Goal: Task Accomplishment & Management: Manage account settings

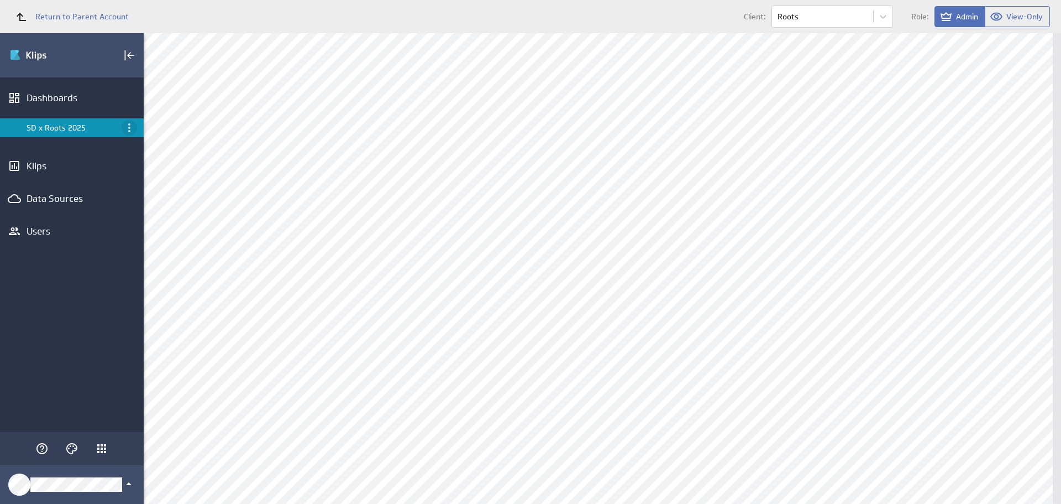
click at [133, 125] on icon "Menu" at bounding box center [129, 127] width 13 height 13
click at [130, 132] on icon "Menu" at bounding box center [129, 127] width 2 height 9
click at [125, 127] on icon "Menu" at bounding box center [129, 127] width 13 height 13
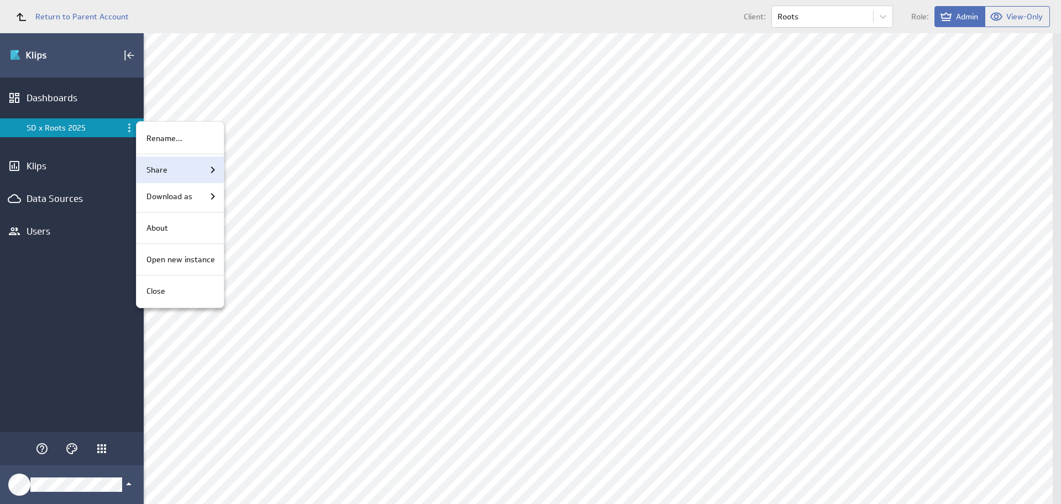
click at [183, 172] on div "Share" at bounding box center [180, 169] width 77 height 13
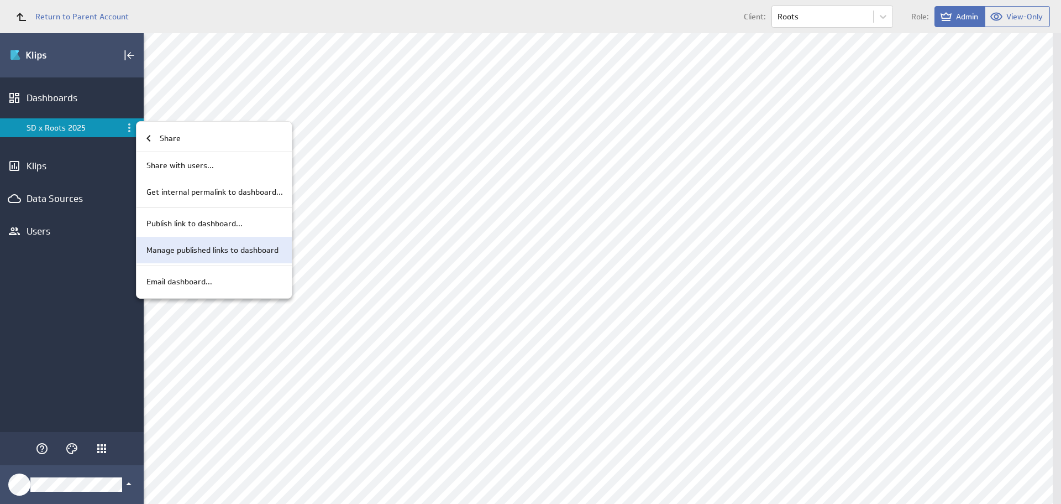
click at [214, 245] on p "Manage published links to dashboard" at bounding box center [213, 250] width 132 height 12
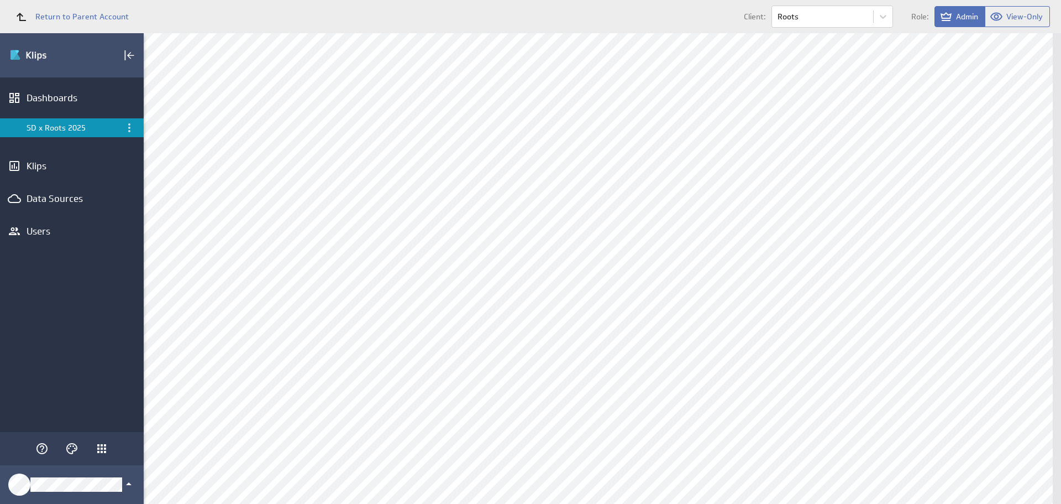
click at [214, 245] on div at bounding box center [530, 252] width 1061 height 504
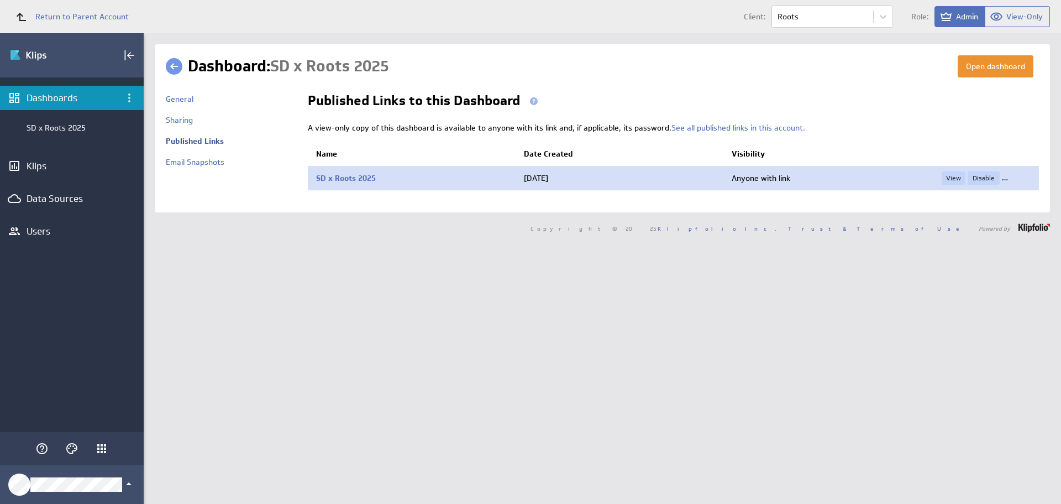
click at [1008, 177] on span "Delete" at bounding box center [1016, 177] width 29 height 13
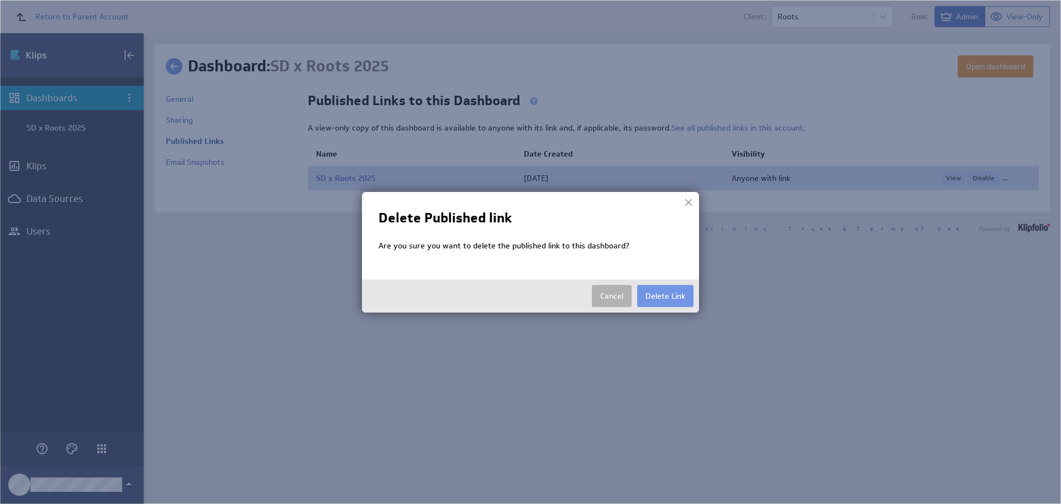
click at [1008, 177] on img at bounding box center [530, 252] width 1061 height 504
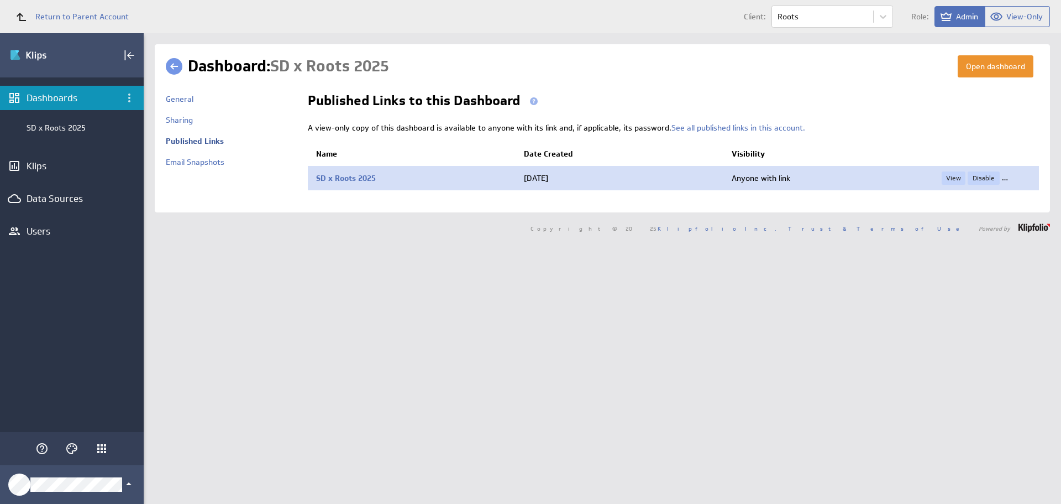
click at [1007, 176] on span "Delete" at bounding box center [1016, 177] width 29 height 13
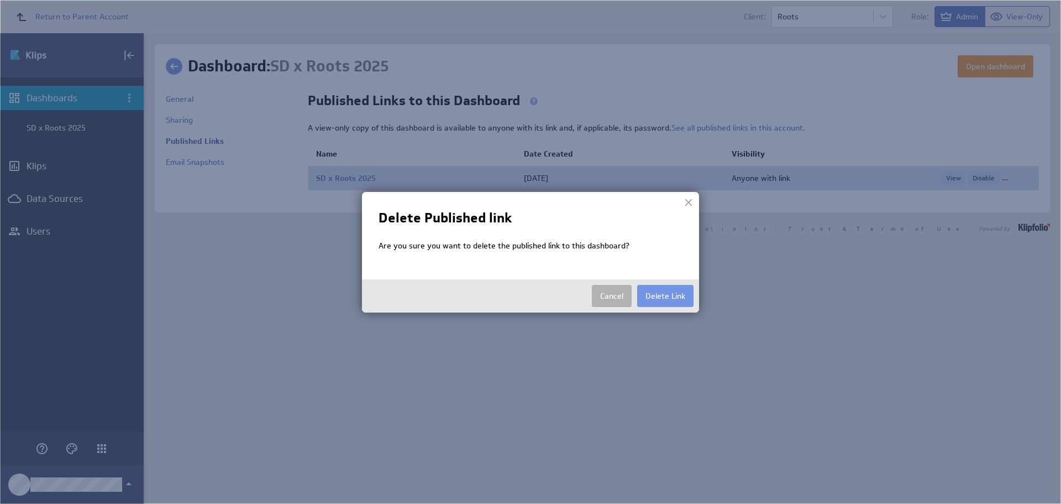
click at [1007, 176] on img at bounding box center [530, 252] width 1061 height 504
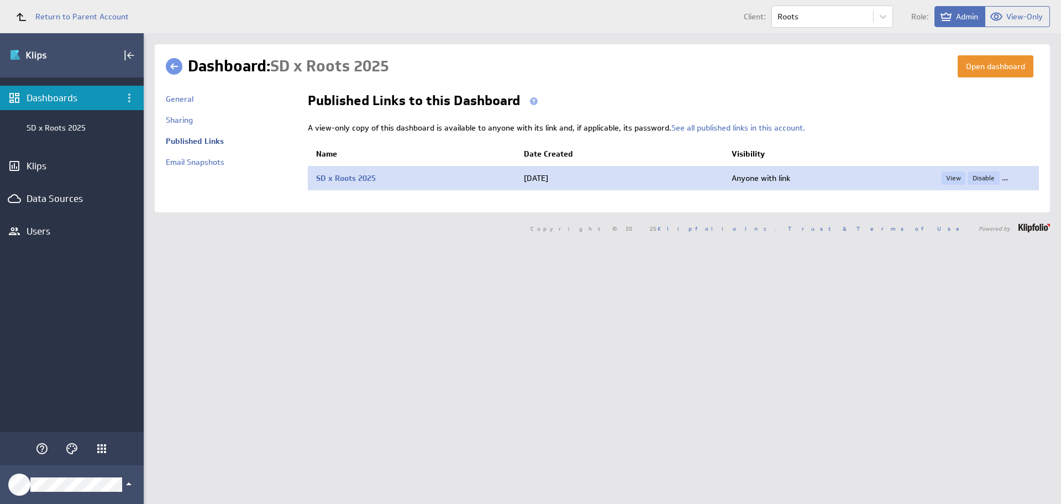
click at [1007, 176] on span "Delete" at bounding box center [1016, 177] width 29 height 13
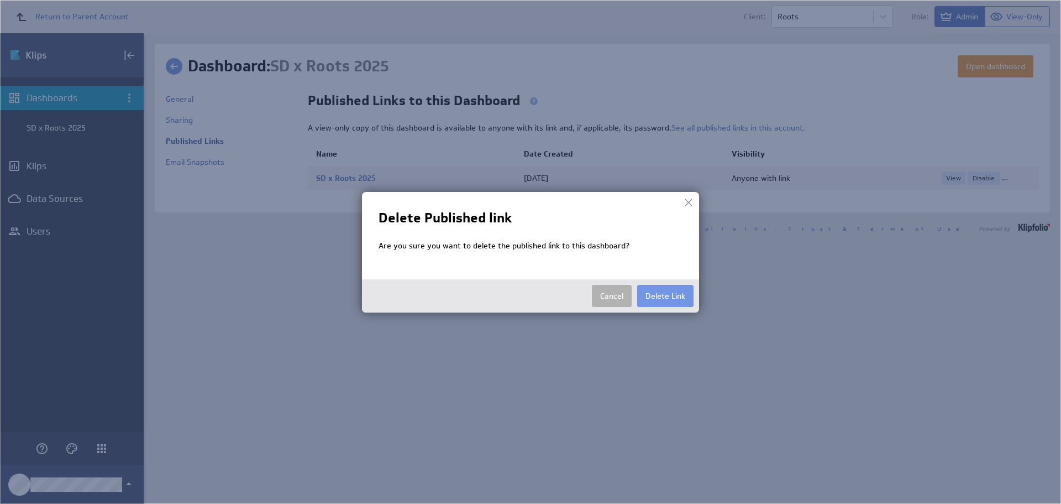
click at [657, 294] on button "Delete Link" at bounding box center [665, 296] width 56 height 22
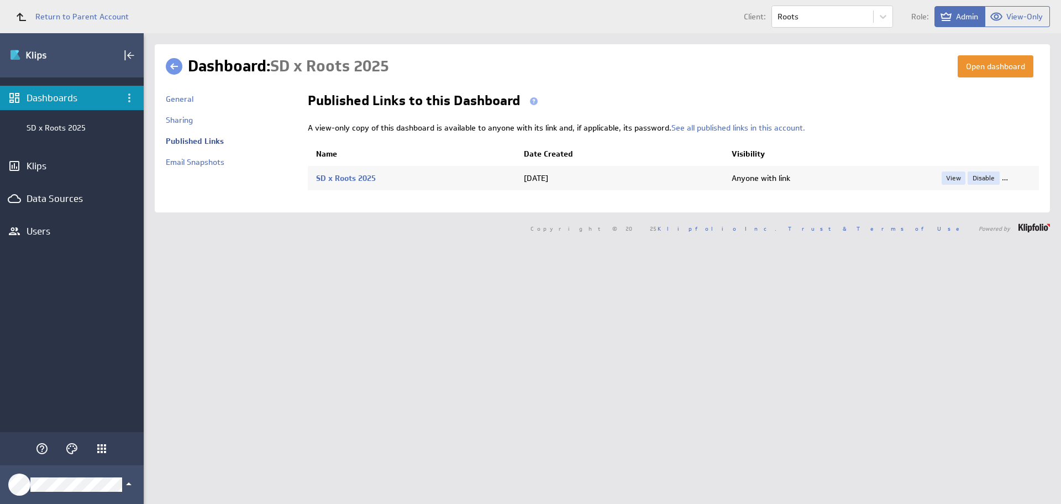
click at [657, 294] on div "Open dashboard Dashboard: SD x Roots 2025 General Name" at bounding box center [603, 268] width 918 height 470
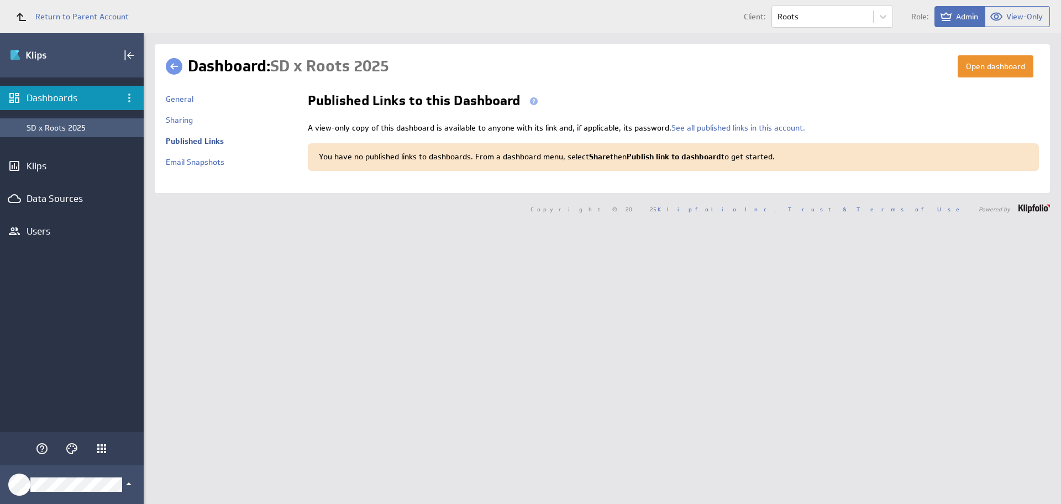
click at [44, 123] on div "SD x Roots 2025" at bounding box center [83, 128] width 112 height 10
click at [44, 124] on div "SD x Roots 2025" at bounding box center [83, 128] width 112 height 10
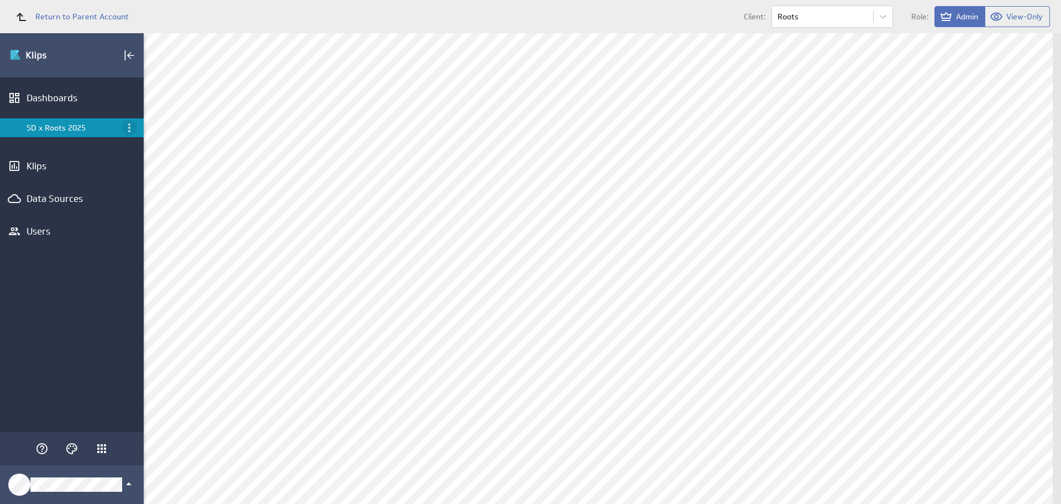
click at [128, 127] on icon "Menu" at bounding box center [129, 127] width 13 height 13
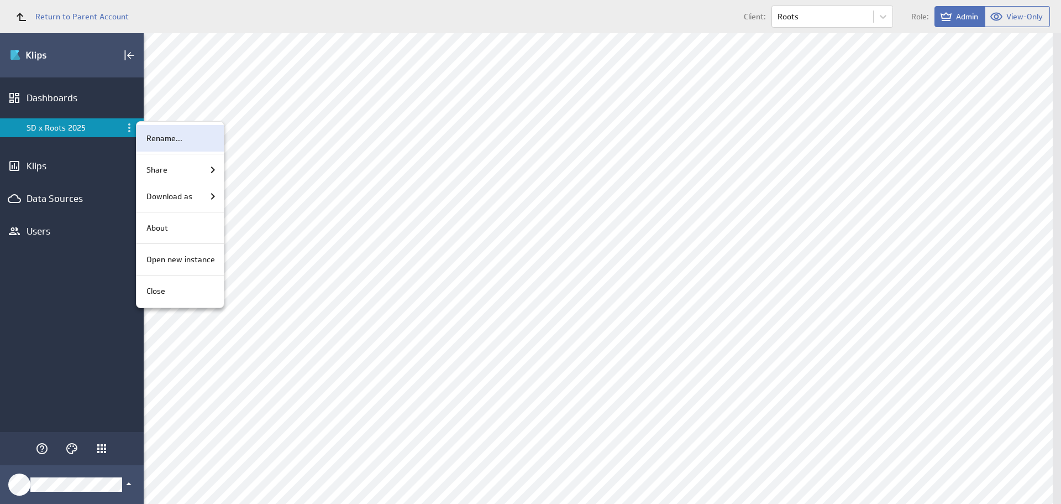
click at [182, 141] on div "Rename..." at bounding box center [178, 139] width 73 height 12
click at [182, 156] on div "Share" at bounding box center [180, 169] width 87 height 27
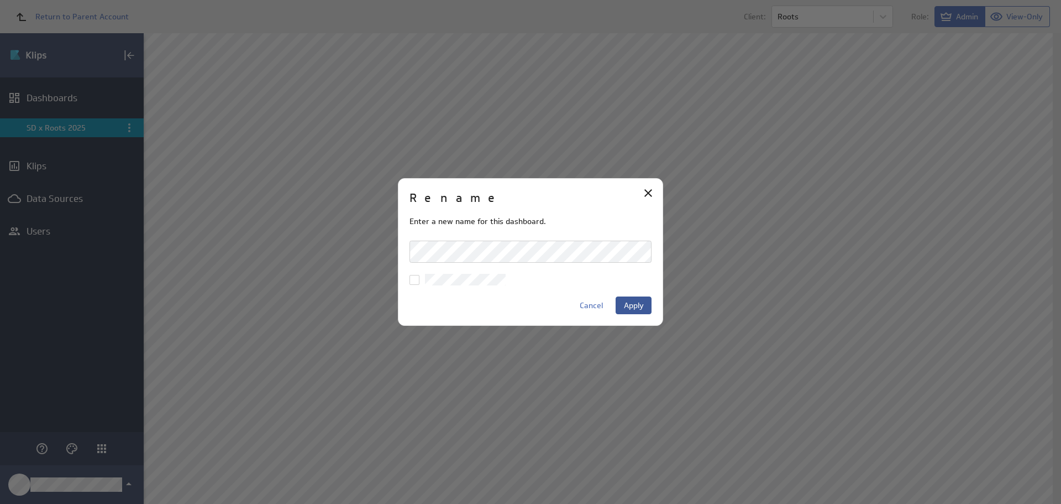
click at [639, 302] on span "Apply" at bounding box center [634, 305] width 20 height 10
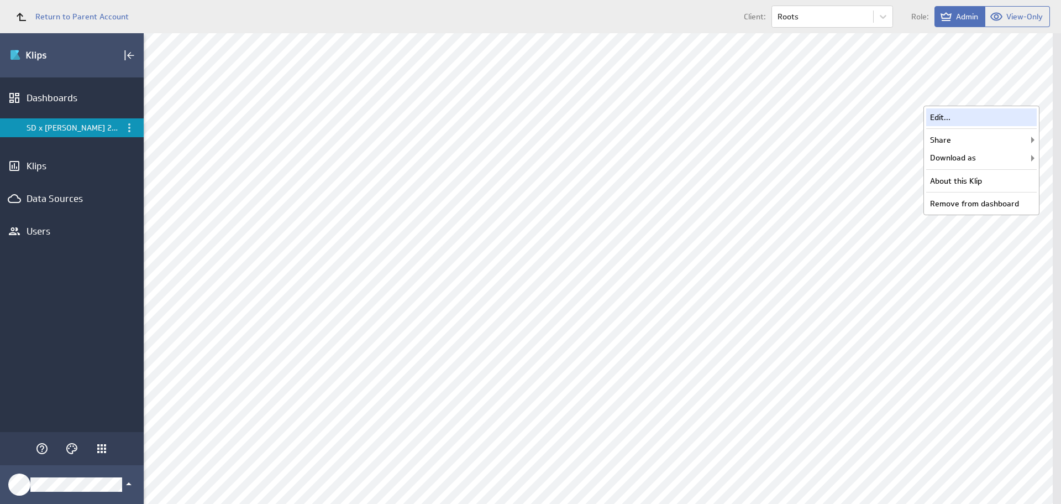
click at [959, 117] on div "Edit..." at bounding box center [982, 117] width 111 height 18
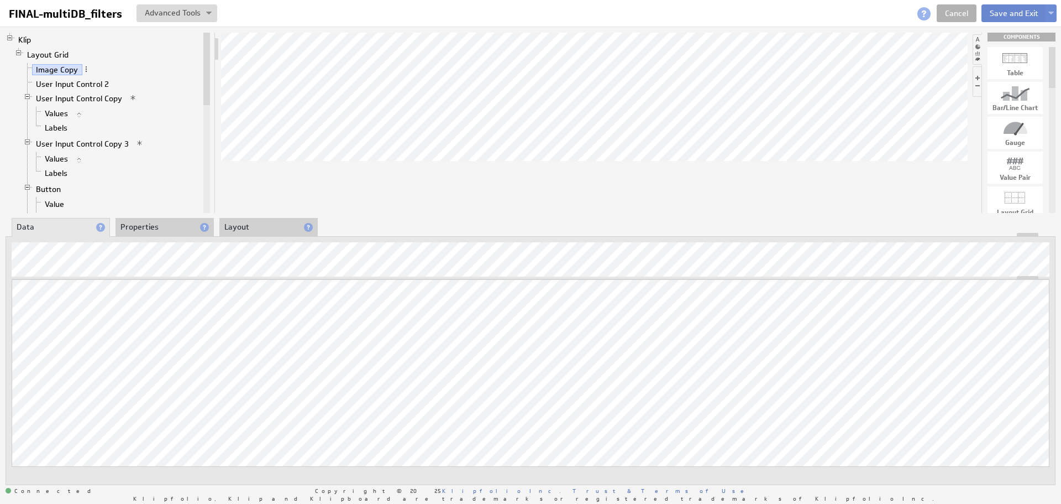
click at [1014, 13] on button "Save and Exit" at bounding box center [1014, 13] width 65 height 18
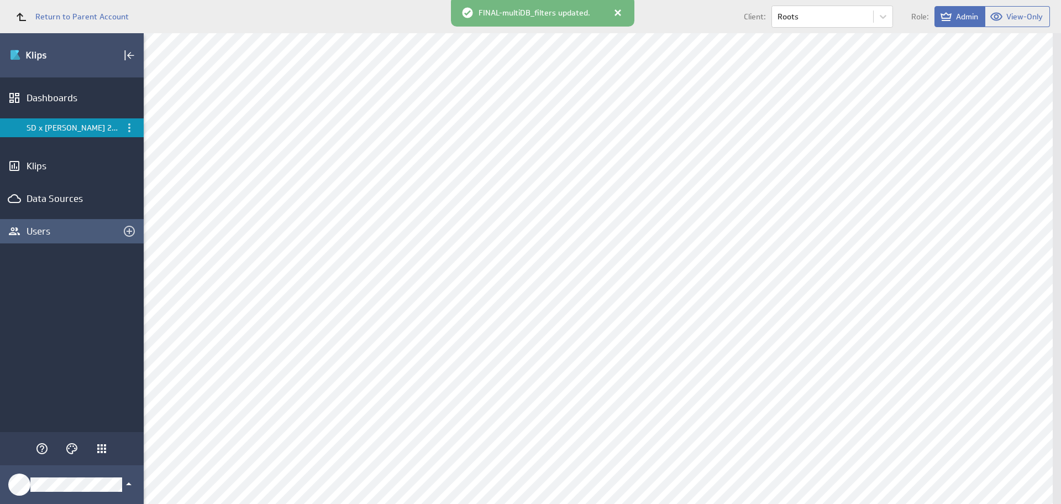
click at [43, 233] on div "Users" at bounding box center [72, 231] width 91 height 12
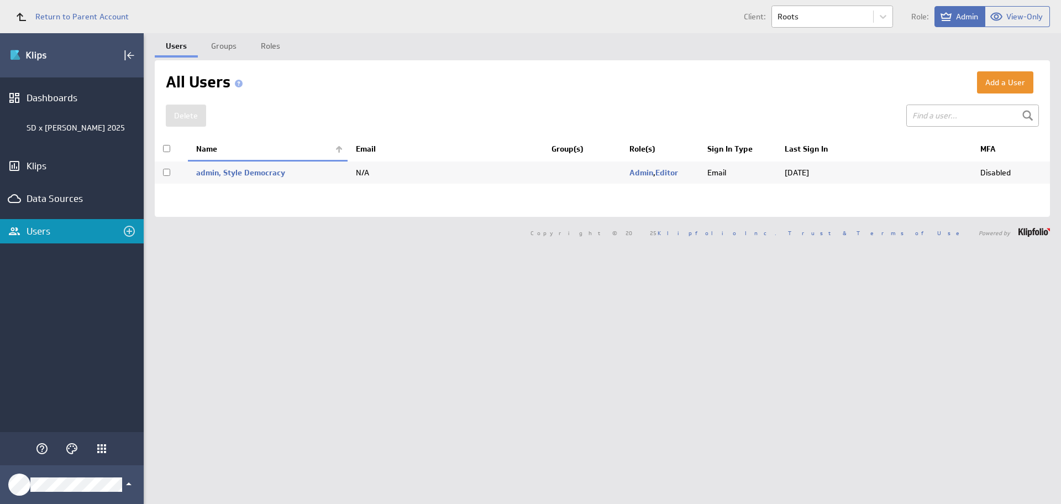
click at [860, 18] on body "Return to Parent Account Client: Roots Role: Admin View-Only (no message) Edit …" at bounding box center [530, 252] width 1061 height 504
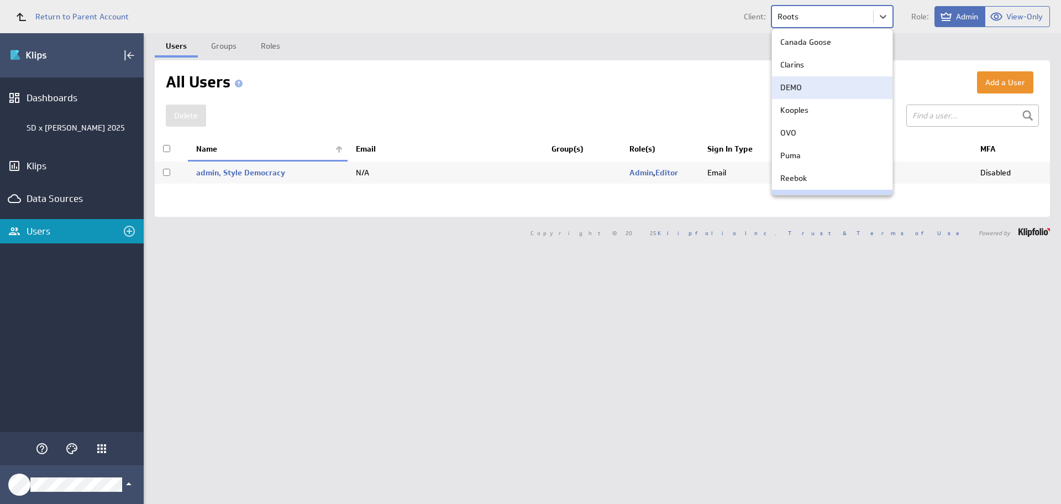
click at [111, 486] on div at bounding box center [530, 252] width 1061 height 504
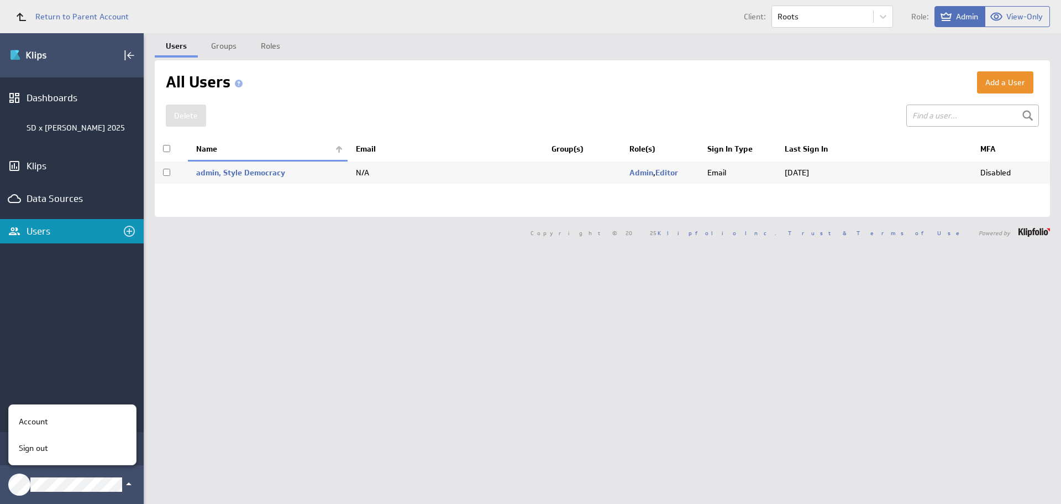
click at [877, 18] on div at bounding box center [530, 252] width 1061 height 504
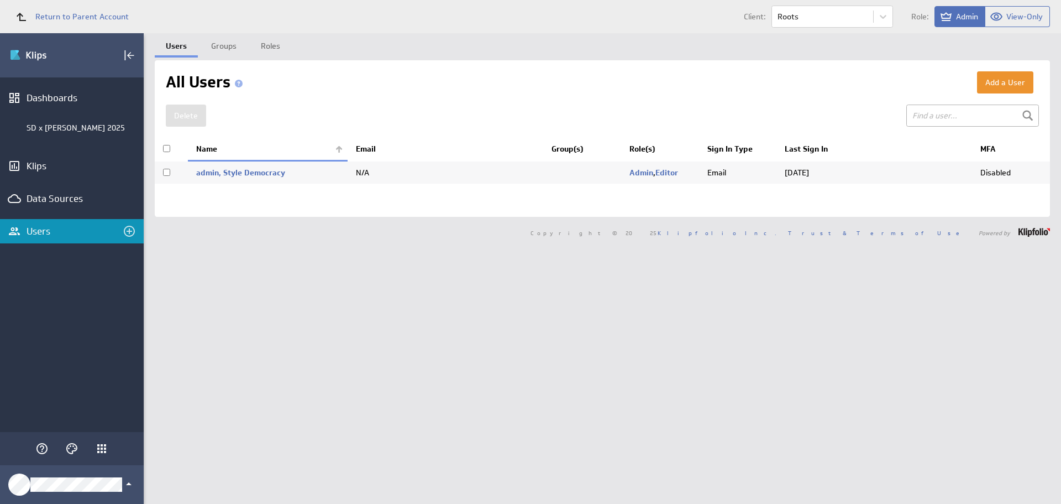
click at [877, 18] on div at bounding box center [530, 252] width 1061 height 504
click at [870, 12] on body "Return to Parent Account Client: Roots Role: Admin View-Only (no message) Edit …" at bounding box center [530, 252] width 1061 height 504
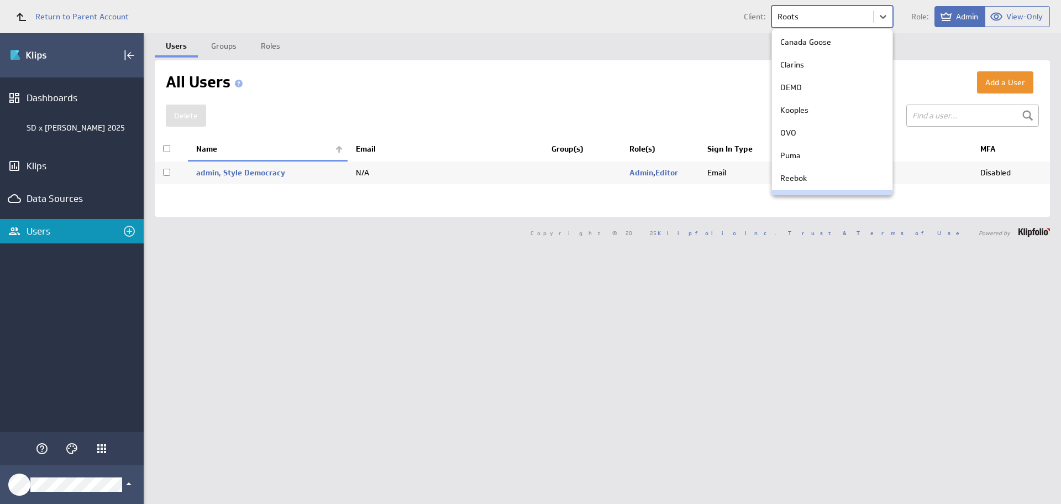
scroll to position [88, 0]
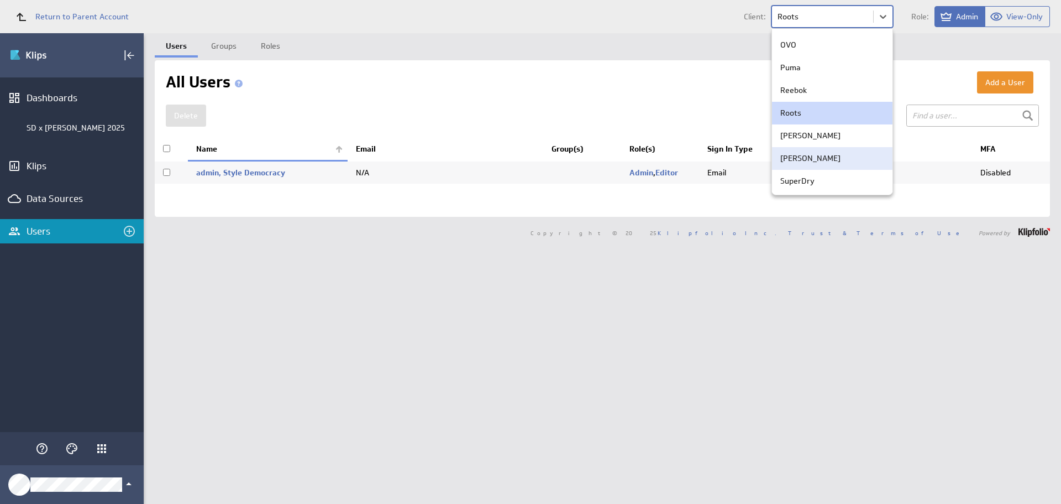
click at [107, 451] on div at bounding box center [530, 252] width 1061 height 504
click at [107, 451] on icon "Klipfolio Apps" at bounding box center [101, 448] width 13 height 13
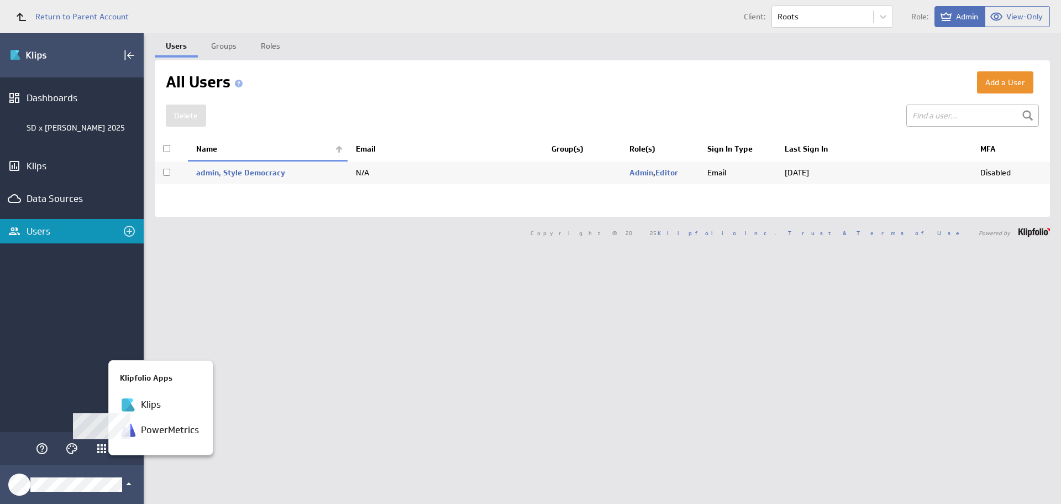
click at [62, 240] on div at bounding box center [530, 252] width 1061 height 504
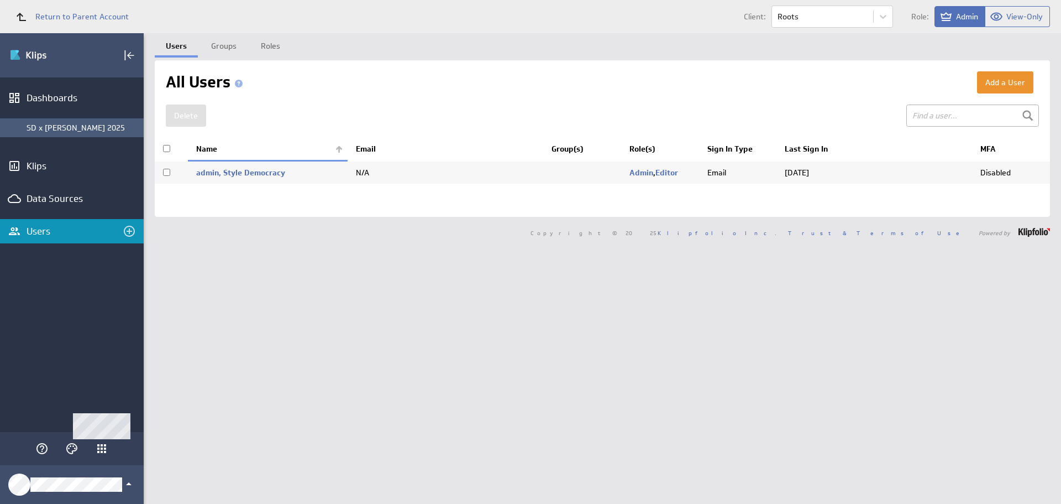
click at [62, 122] on div "SD x [PERSON_NAME] 2025" at bounding box center [72, 127] width 144 height 19
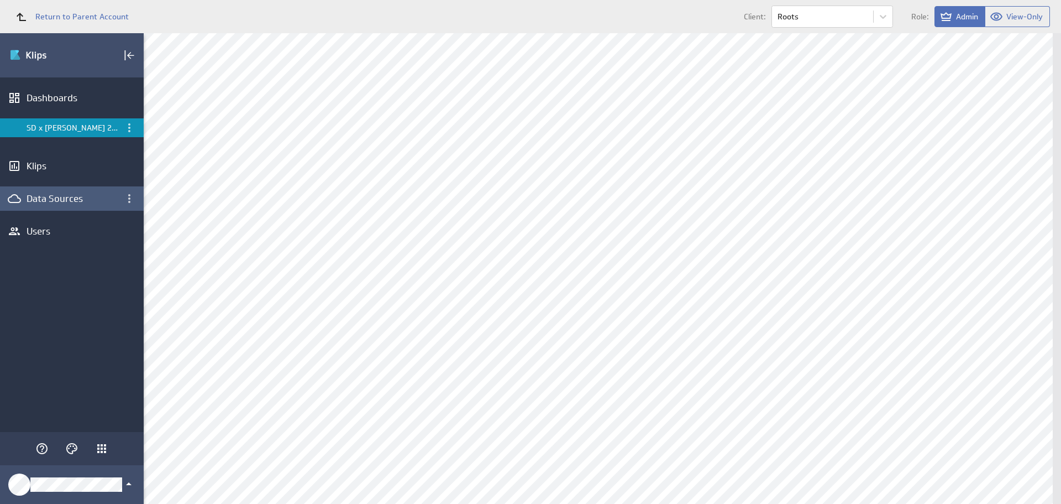
click at [83, 198] on div "Data Sources" at bounding box center [72, 198] width 91 height 12
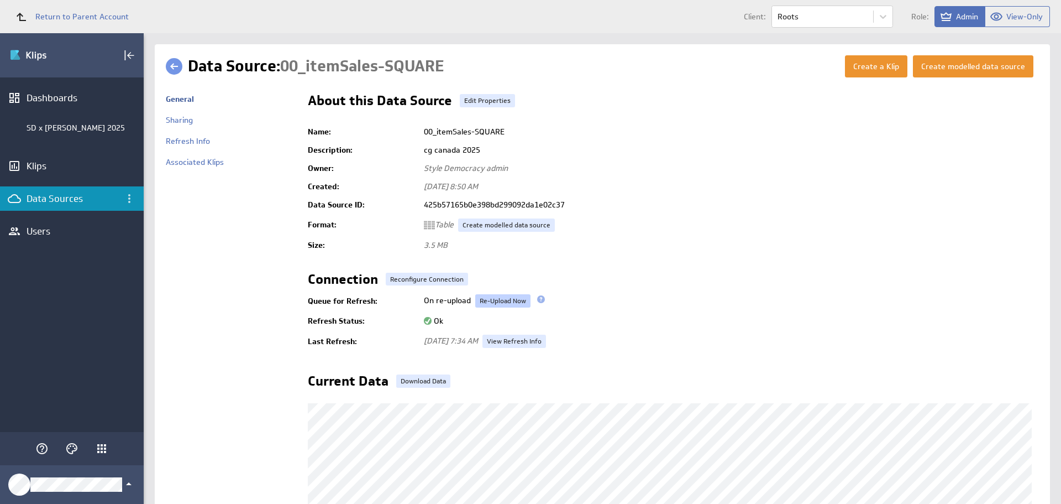
click at [490, 294] on link "Re-Upload Now" at bounding box center [502, 300] width 55 height 13
click at [491, 294] on link "Re-Upload Now" at bounding box center [502, 300] width 55 height 13
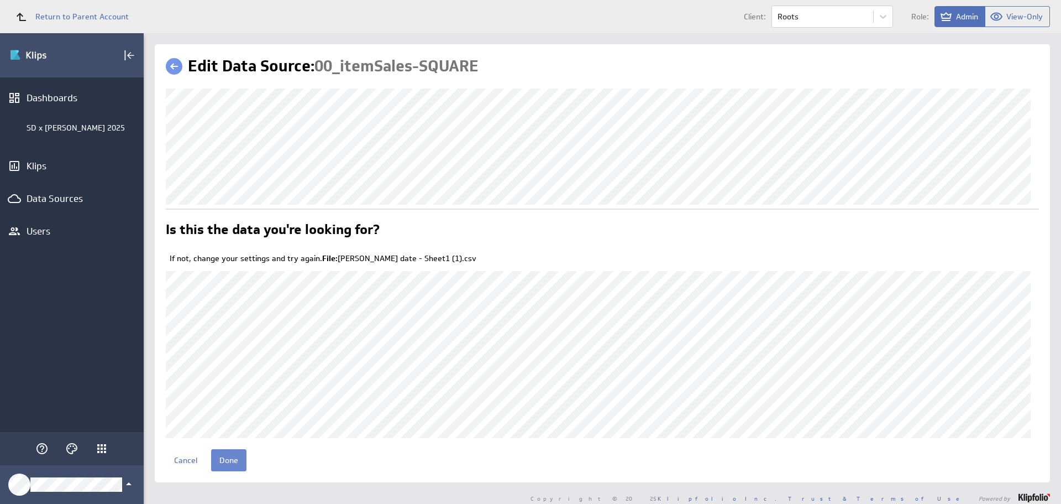
click at [242, 457] on input "Done" at bounding box center [228, 460] width 35 height 22
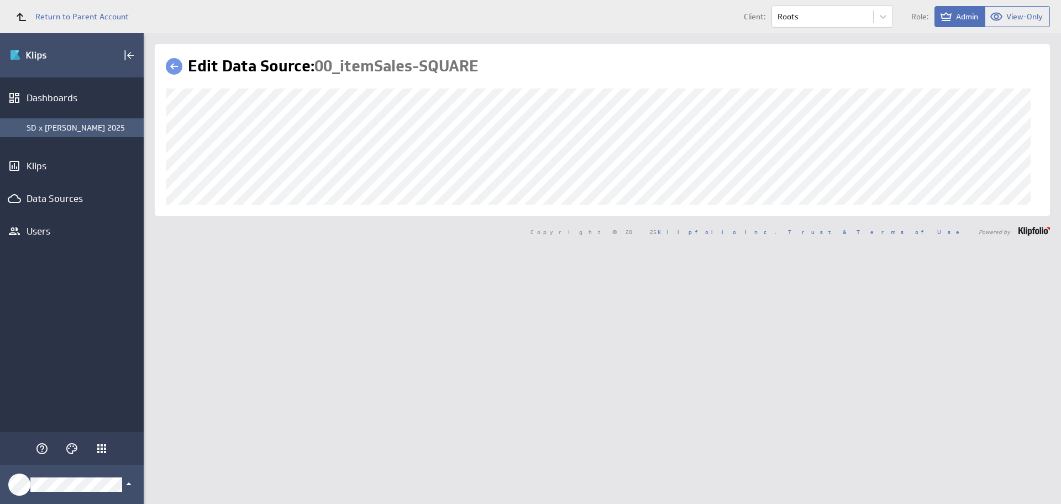
click at [91, 125] on div "SD x [PERSON_NAME] 2025" at bounding box center [83, 128] width 112 height 10
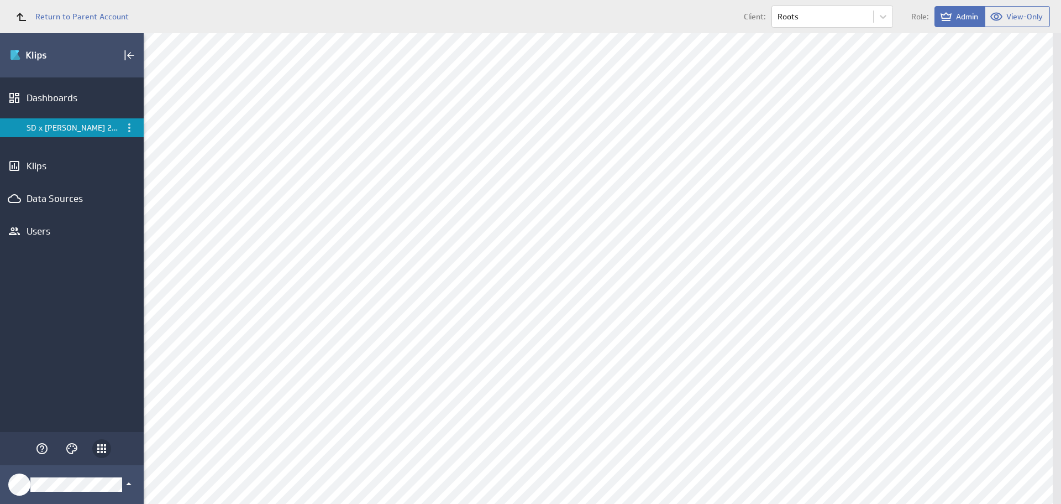
click at [101, 451] on icon "Klipfolio Apps" at bounding box center [101, 448] width 9 height 9
click at [101, 451] on div at bounding box center [530, 252] width 1061 height 504
click at [103, 445] on icon "Klipfolio Apps" at bounding box center [101, 448] width 9 height 9
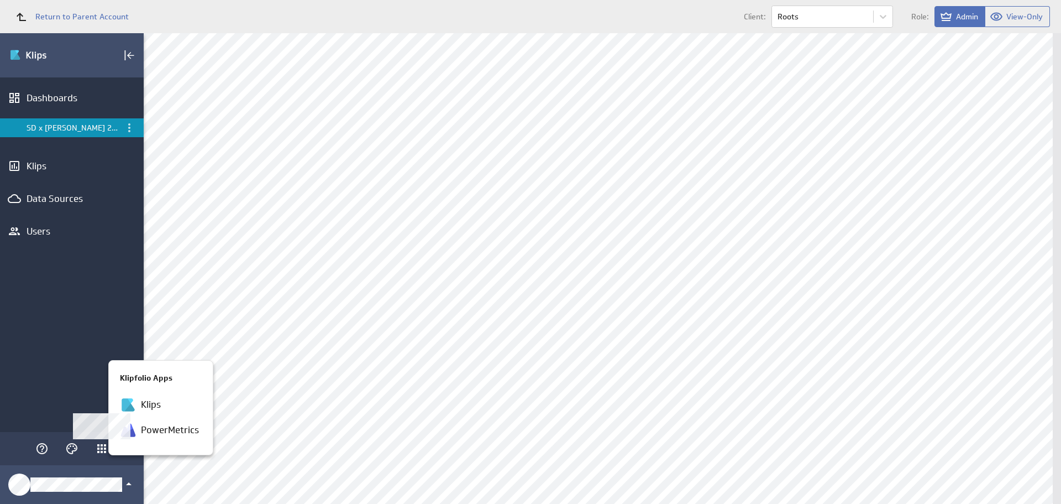
click at [92, 480] on div at bounding box center [530, 252] width 1061 height 504
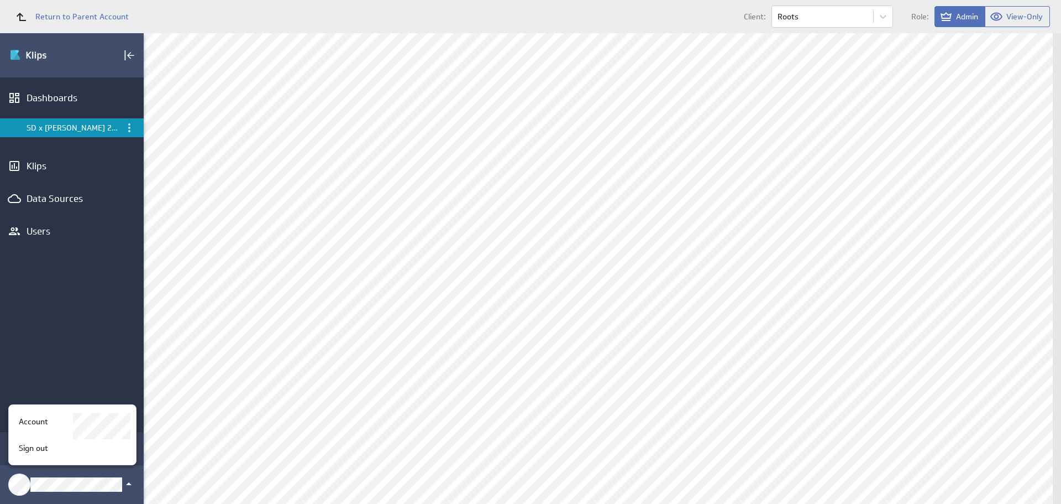
click at [105, 484] on div at bounding box center [530, 252] width 1061 height 504
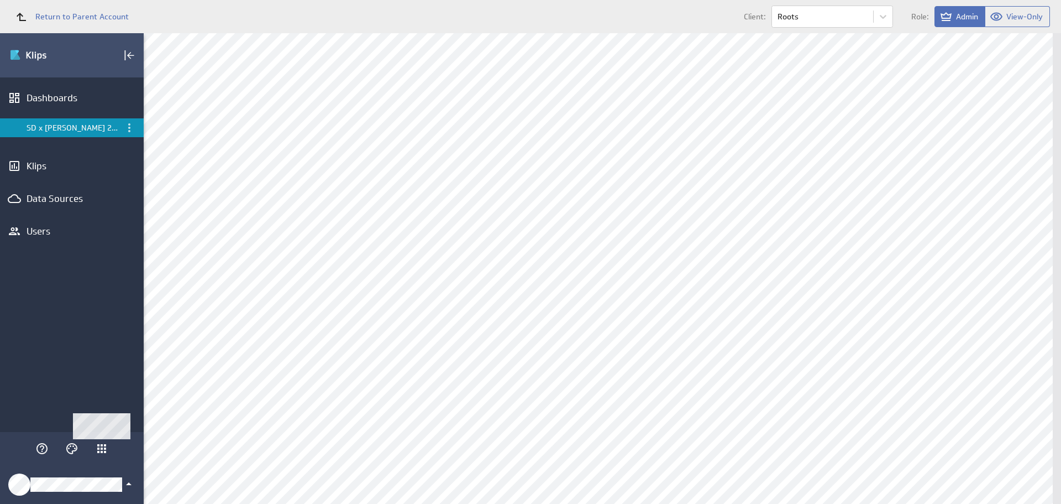
click at [86, 494] on div "Klipfolio Account" at bounding box center [72, 484] width 144 height 39
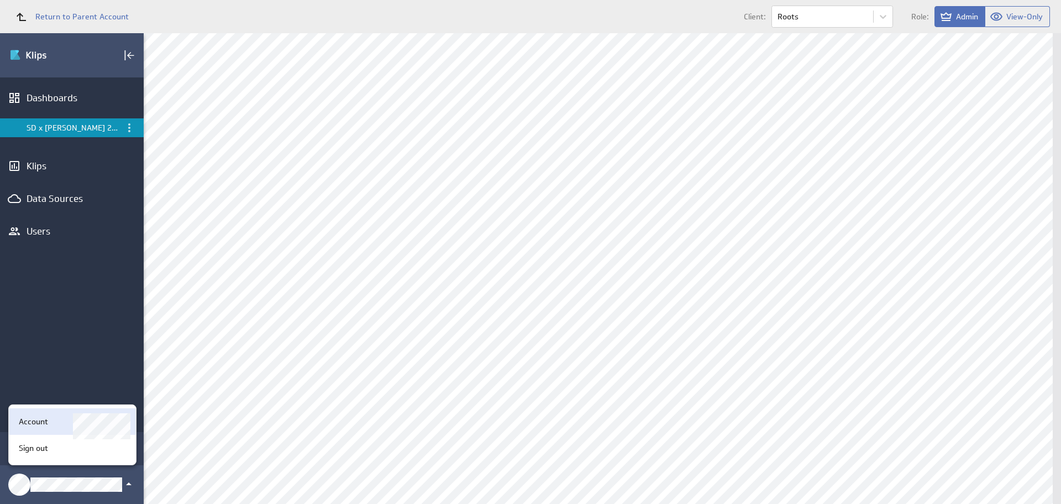
click at [41, 423] on p "Account" at bounding box center [33, 422] width 29 height 12
click at [41, 423] on div at bounding box center [530, 252] width 1061 height 504
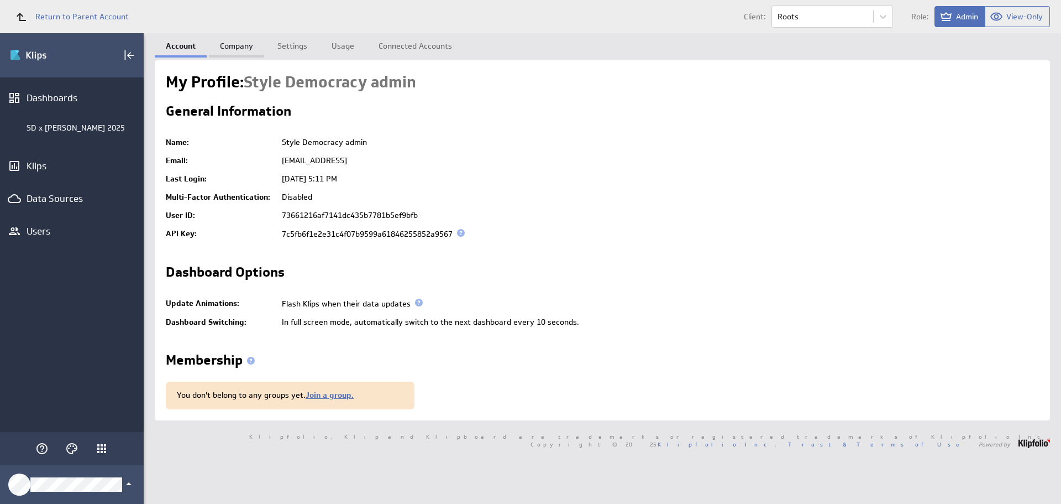
click at [248, 41] on link "Company" at bounding box center [236, 44] width 55 height 22
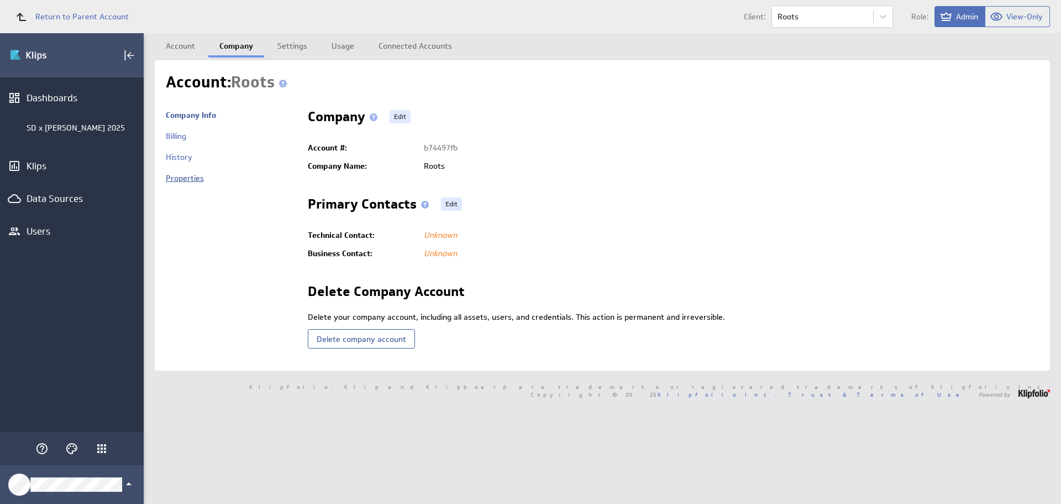
click at [190, 181] on link "Properties" at bounding box center [185, 178] width 38 height 10
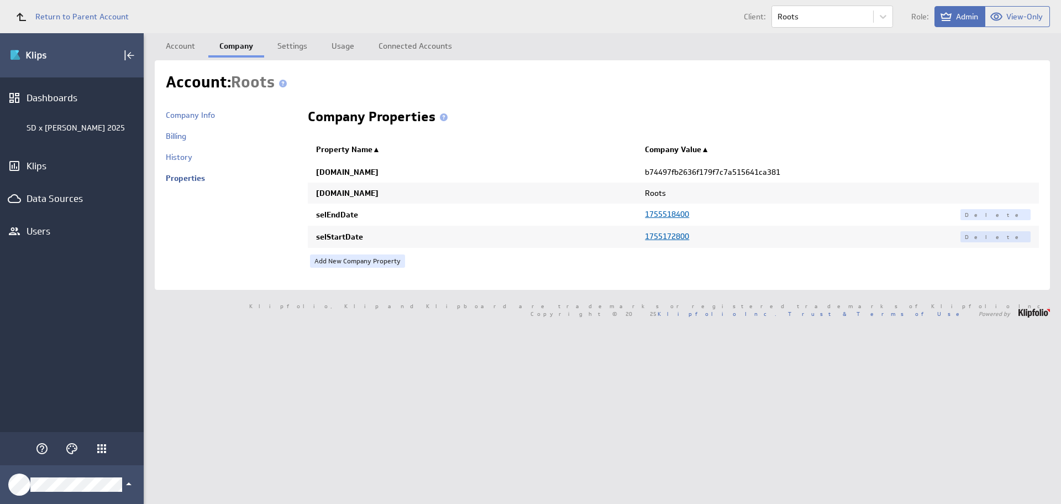
click at [674, 235] on span "1755172800" at bounding box center [667, 236] width 44 height 10
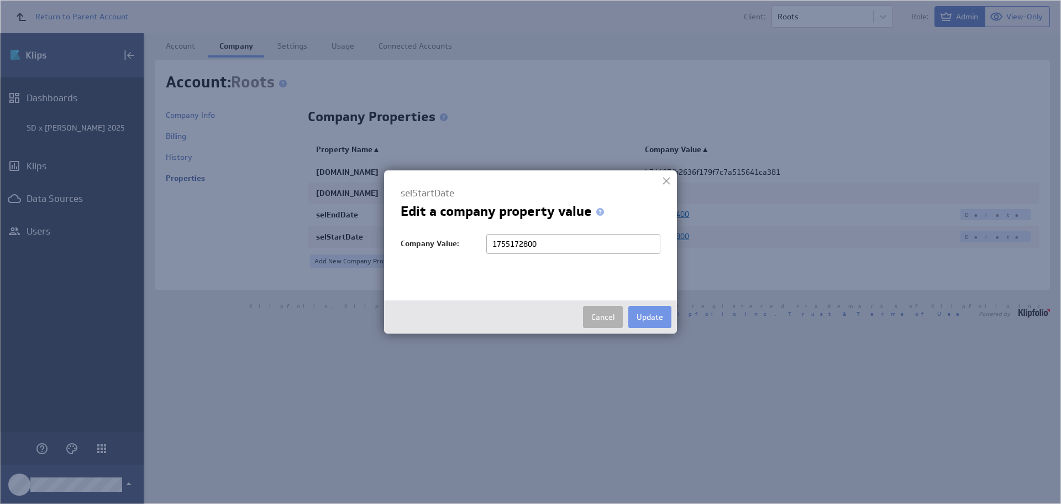
paste input "1755662434"
type input "1755662434"
click at [649, 317] on button "Update" at bounding box center [650, 317] width 43 height 22
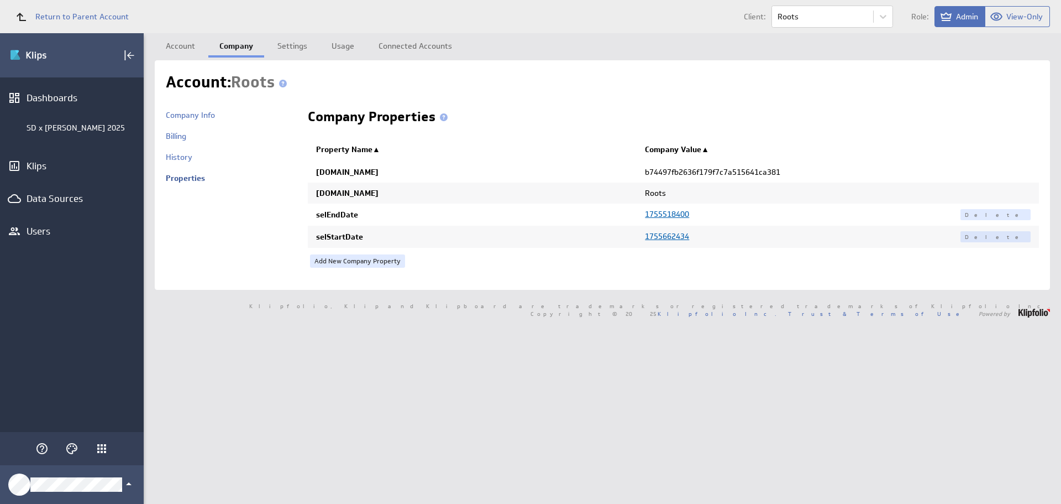
click at [679, 214] on span "1755518400" at bounding box center [667, 214] width 44 height 10
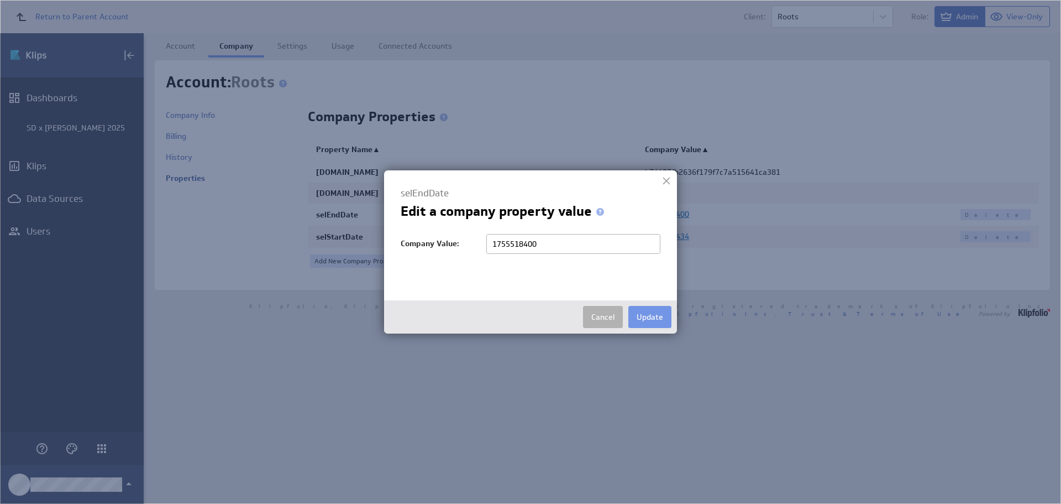
click at [542, 244] on input "1755518400" at bounding box center [573, 244] width 174 height 20
type input "1"
paste input "1756785634"
type input "1756785634"
click at [661, 314] on button "Update" at bounding box center [650, 317] width 43 height 22
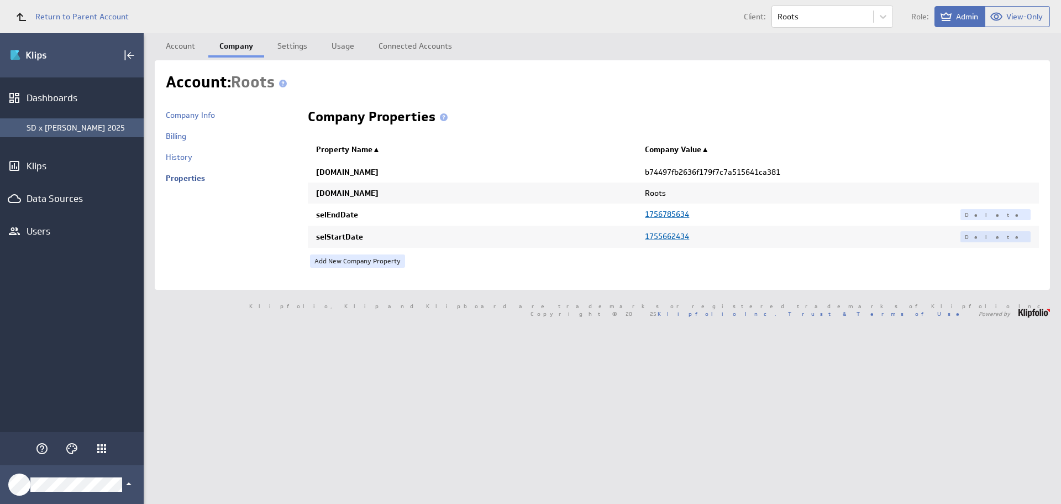
click at [80, 122] on div "SD x [PERSON_NAME] 2025" at bounding box center [72, 127] width 144 height 19
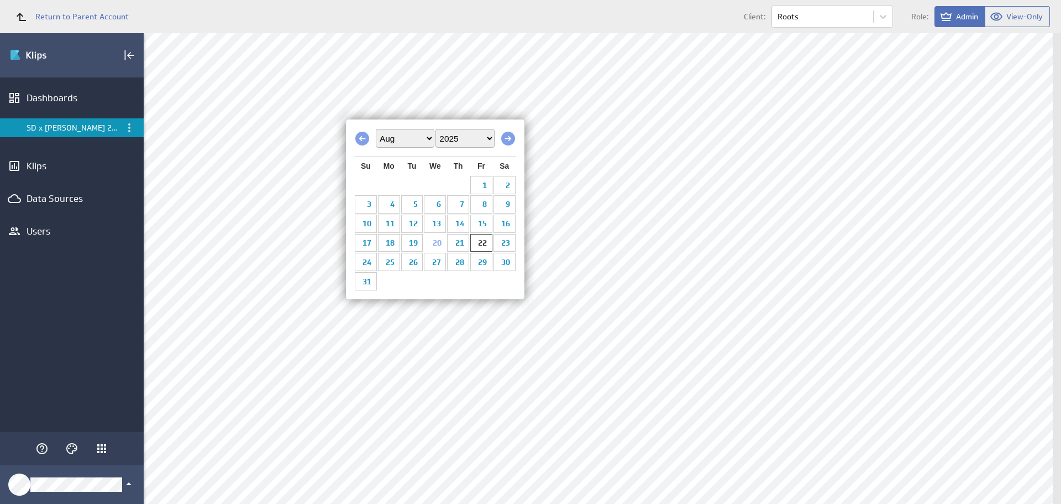
click at [435, 248] on link "20" at bounding box center [435, 242] width 22 height 17
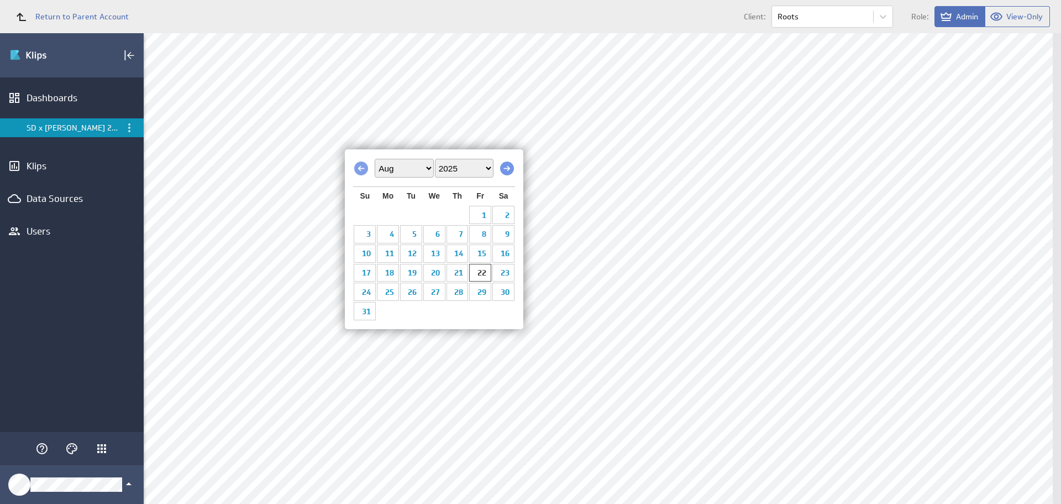
click at [508, 167] on span "Next" at bounding box center [507, 168] width 14 height 14
click at [419, 218] on link "2" at bounding box center [411, 214] width 22 height 17
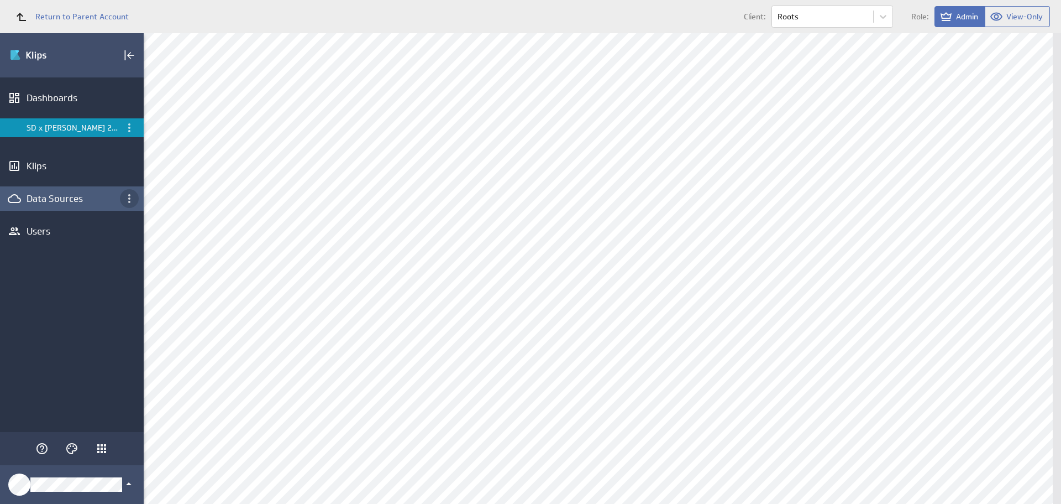
click at [132, 195] on icon "Data Sources menu" at bounding box center [129, 198] width 13 height 13
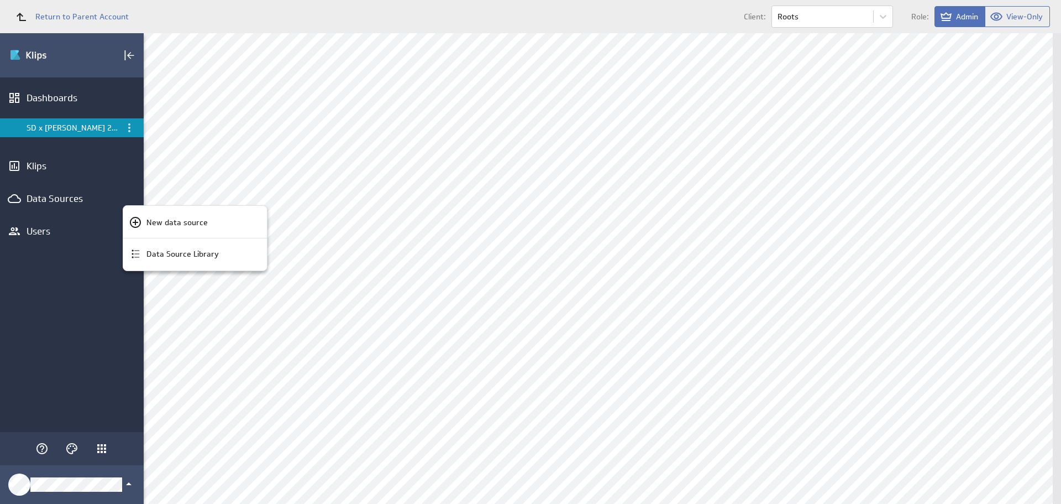
click at [127, 128] on div at bounding box center [530, 252] width 1061 height 504
click at [128, 128] on icon "Menu" at bounding box center [129, 127] width 13 height 13
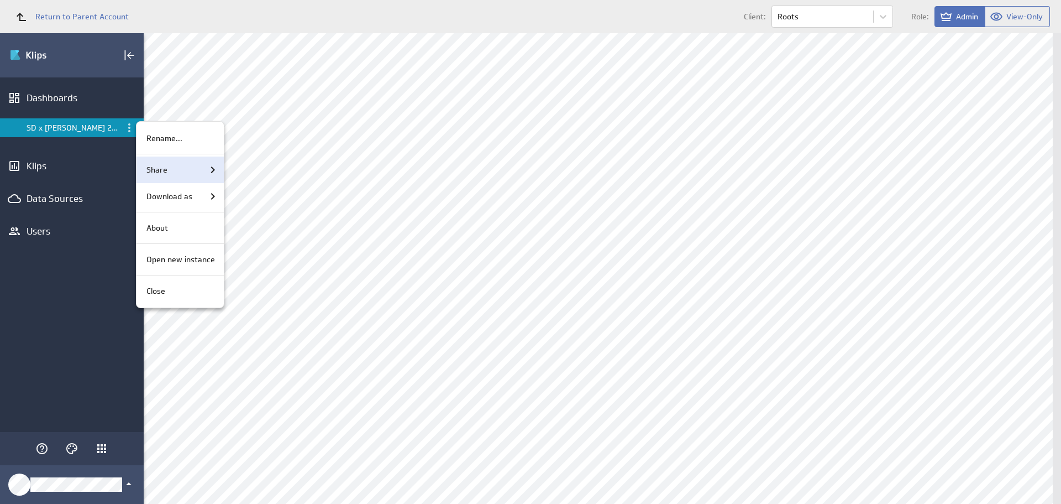
click at [170, 171] on div "Share" at bounding box center [180, 169] width 77 height 13
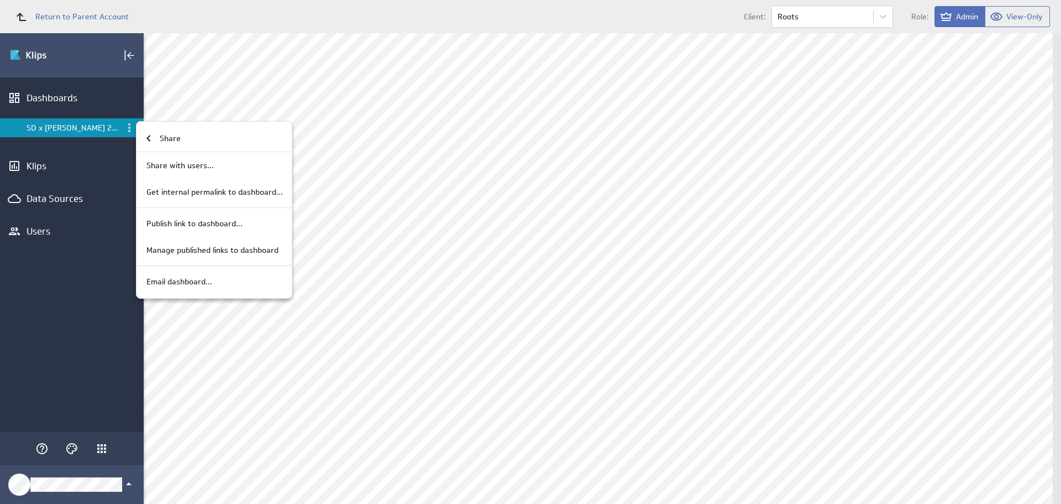
click at [107, 483] on div at bounding box center [530, 252] width 1061 height 504
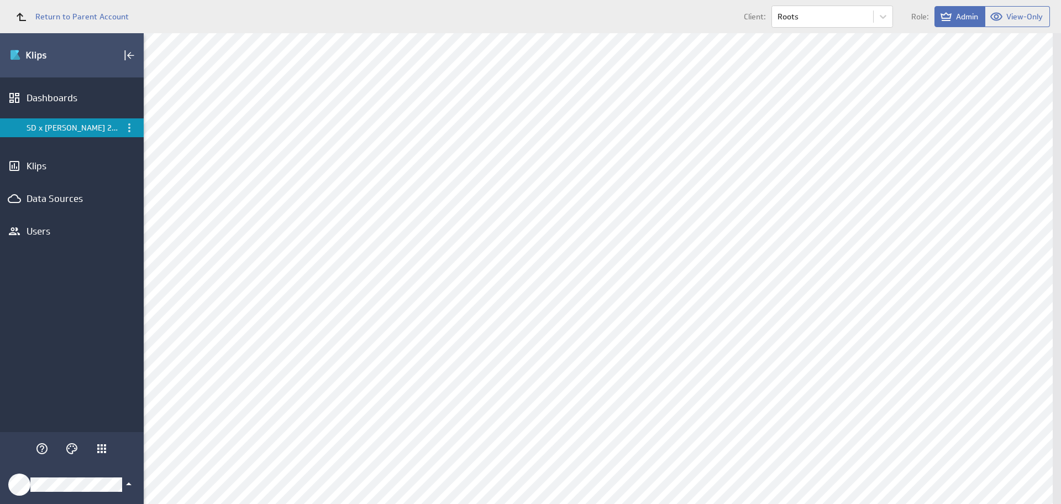
click at [128, 484] on icon "Klipfolio Account" at bounding box center [129, 483] width 6 height 3
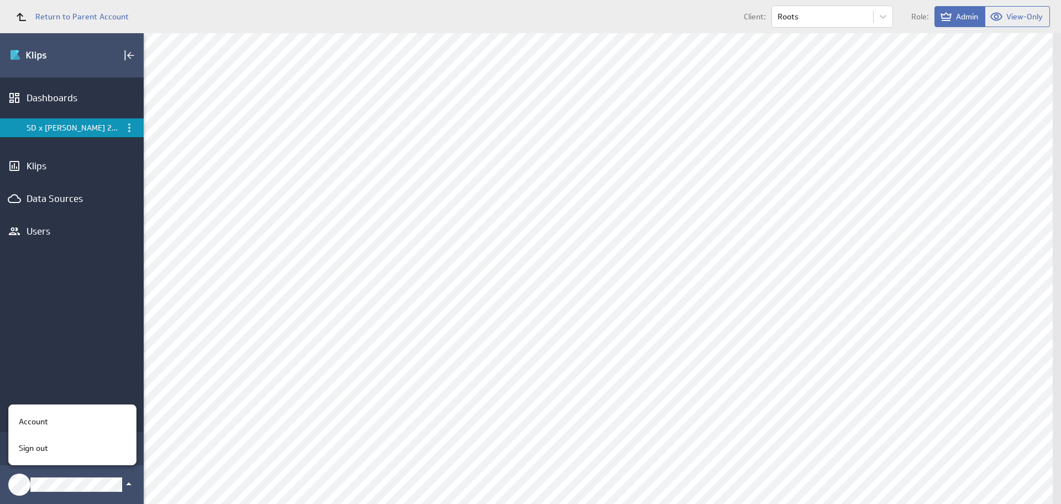
click at [43, 231] on div at bounding box center [530, 252] width 1061 height 504
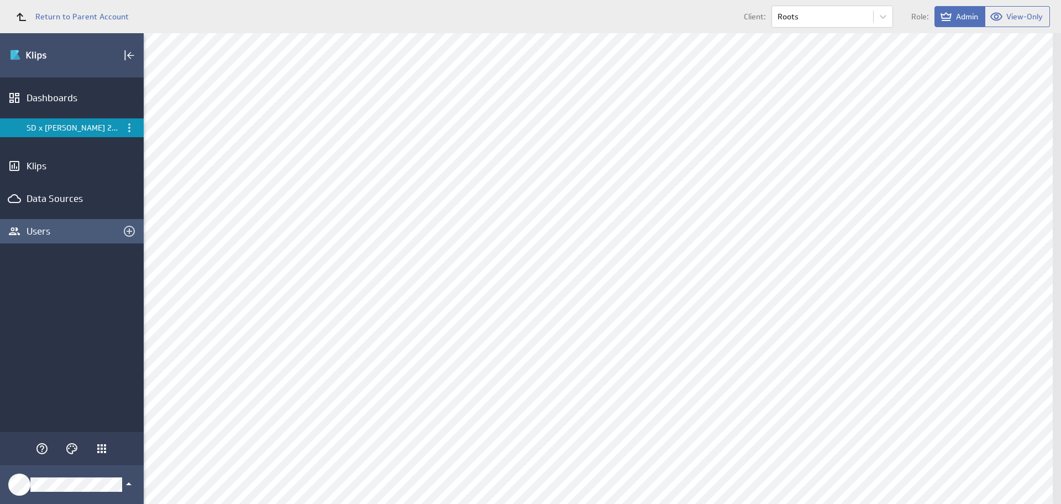
click at [26, 231] on div "Users" at bounding box center [72, 231] width 144 height 24
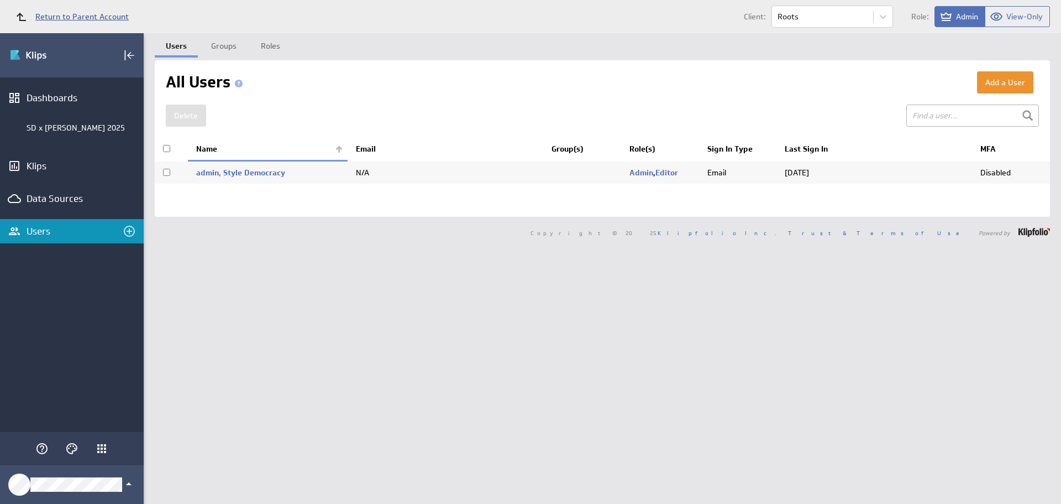
click at [91, 17] on span "Return to Parent Account" at bounding box center [81, 17] width 93 height 8
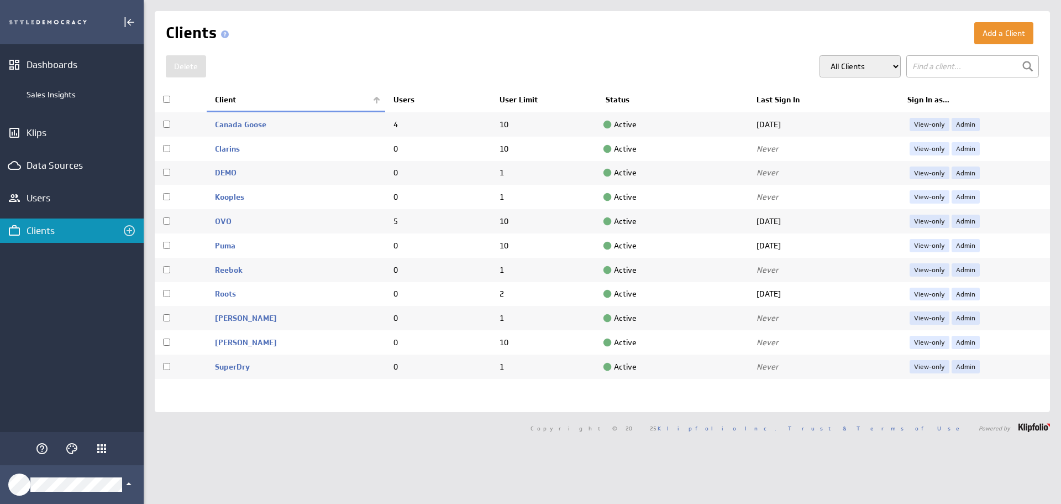
click at [166, 291] on input "checkbox" at bounding box center [166, 293] width 7 height 7
checkbox input "true"
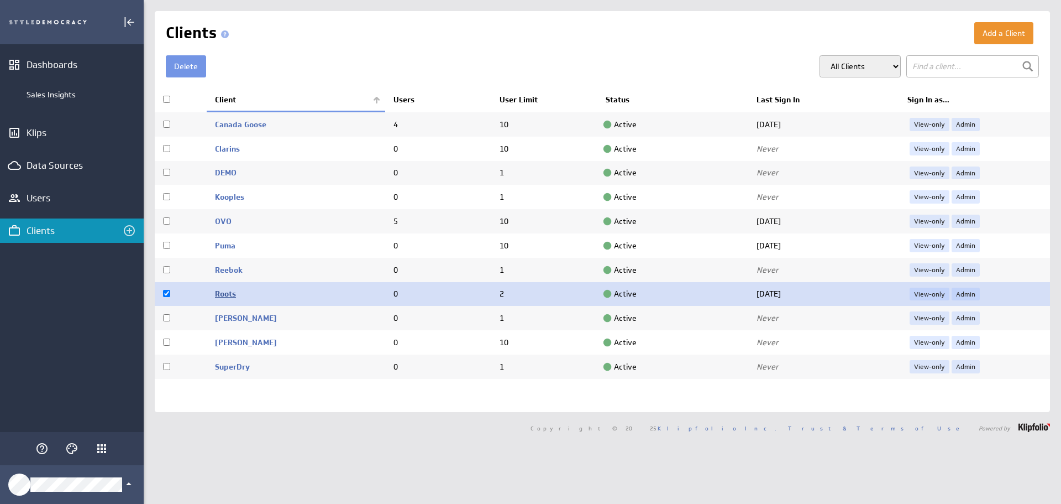
click at [226, 294] on link "Roots" at bounding box center [225, 294] width 21 height 10
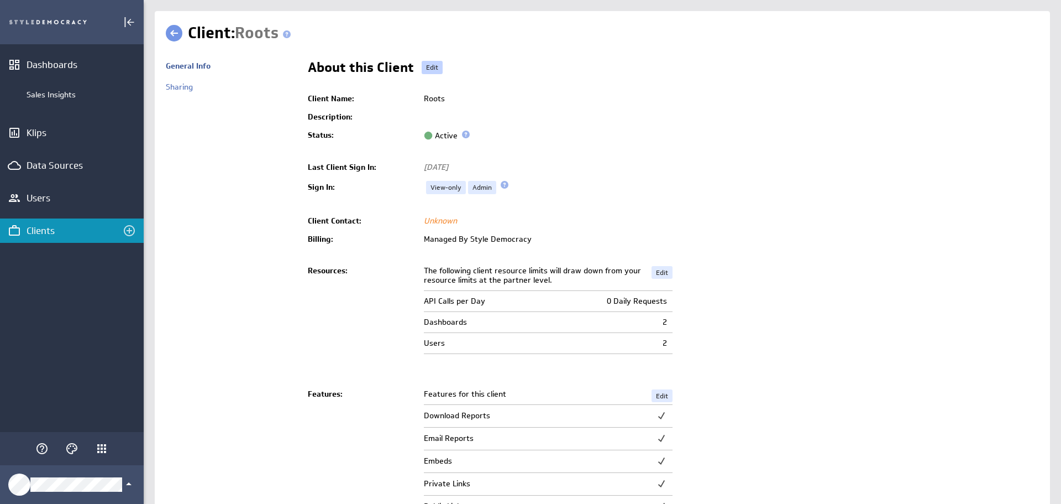
click at [432, 68] on link "Edit" at bounding box center [432, 67] width 21 height 13
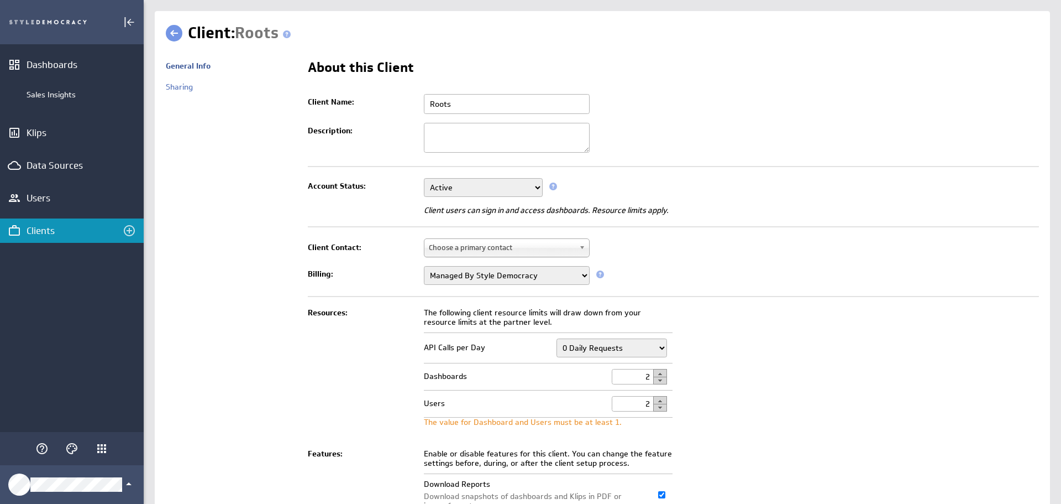
click at [461, 102] on input "Roots" at bounding box center [507, 104] width 166 height 20
type input "R"
type input "l"
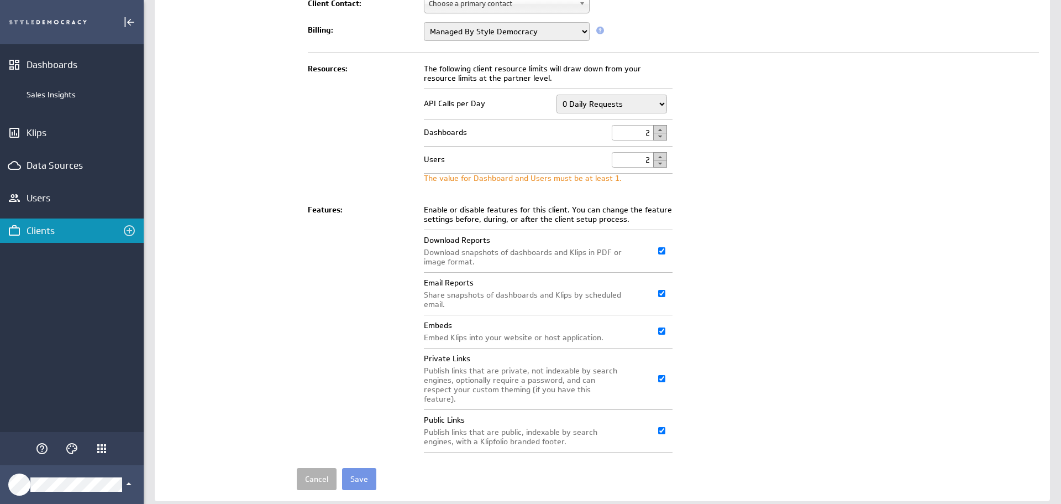
scroll to position [263, 0]
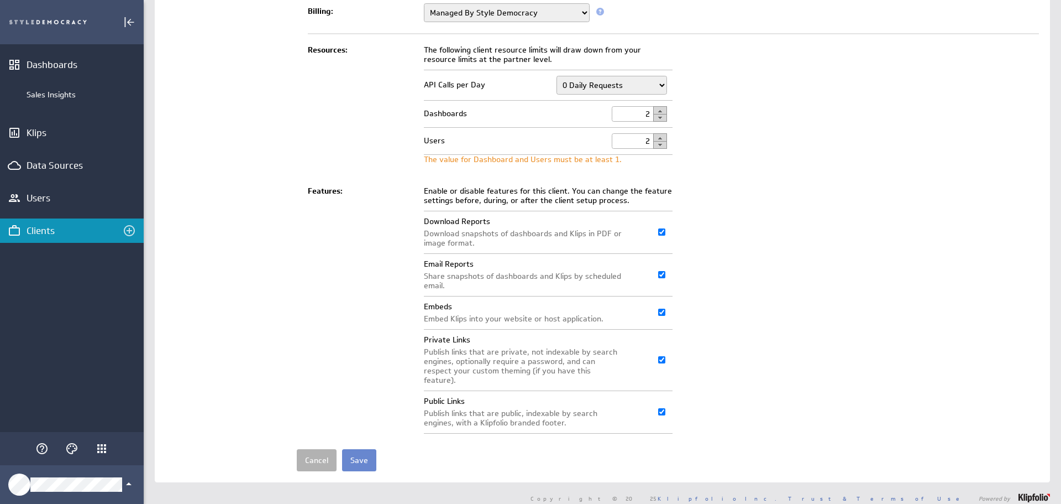
type input "[PERSON_NAME]"
click at [360, 449] on input "Save" at bounding box center [359, 460] width 34 height 22
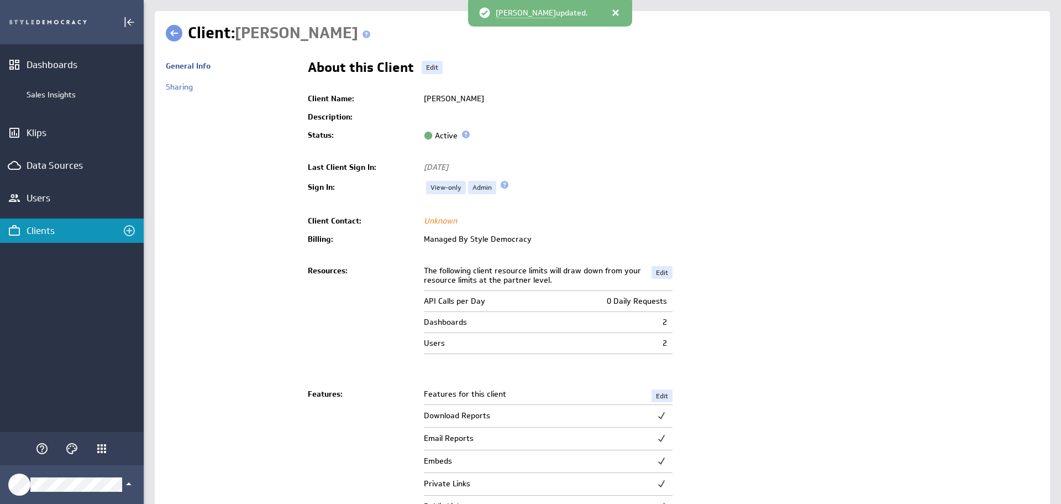
click at [180, 32] on link at bounding box center [174, 33] width 17 height 17
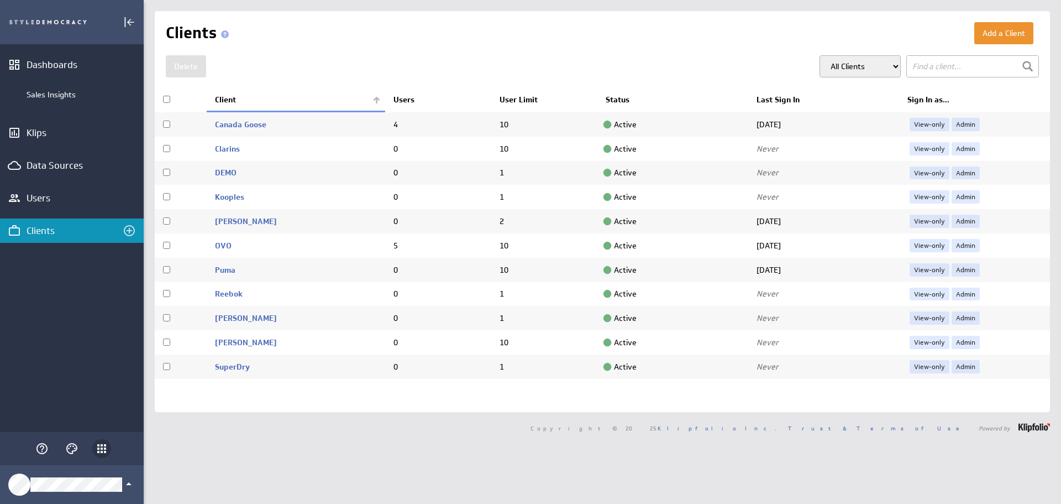
click at [100, 446] on icon "Klipfolio Apps" at bounding box center [101, 448] width 13 height 13
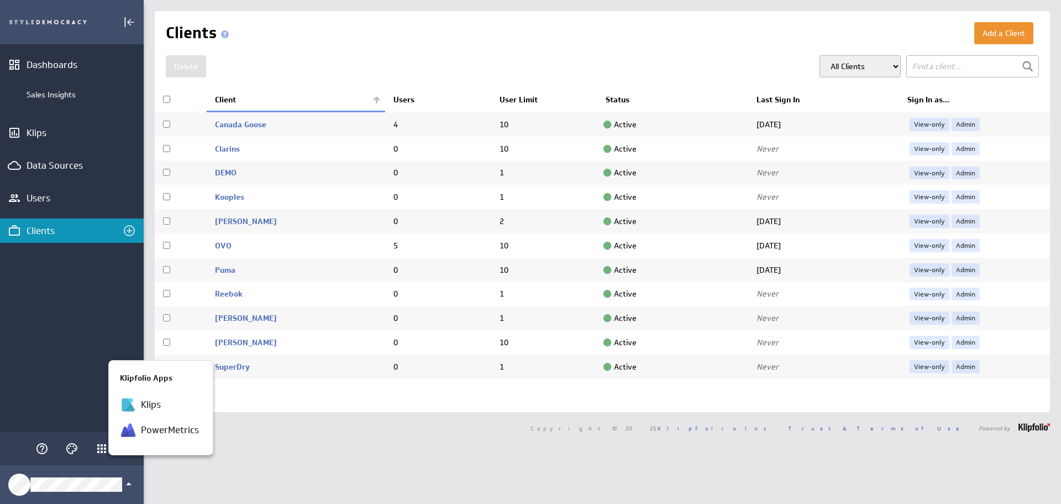
click at [101, 446] on div at bounding box center [530, 252] width 1061 height 504
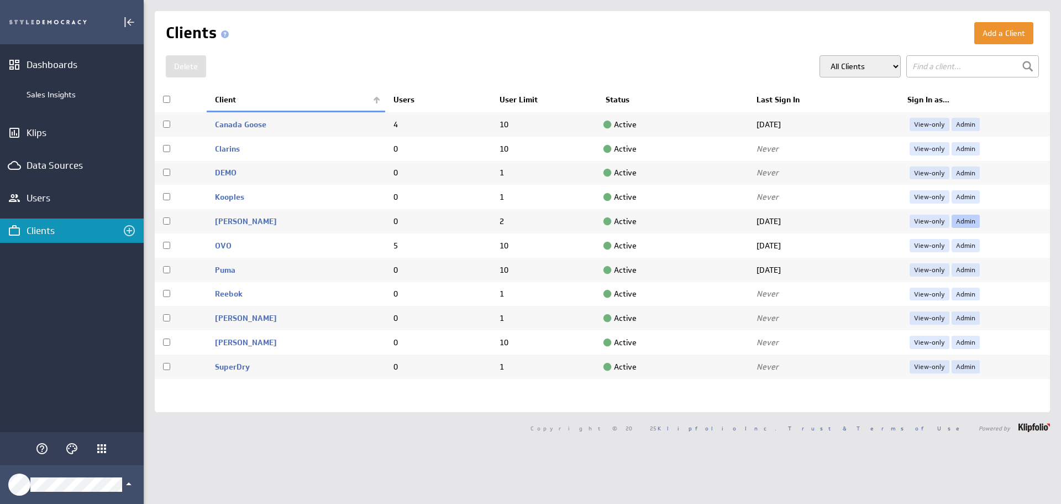
click at [958, 221] on link "Admin" at bounding box center [966, 221] width 28 height 13
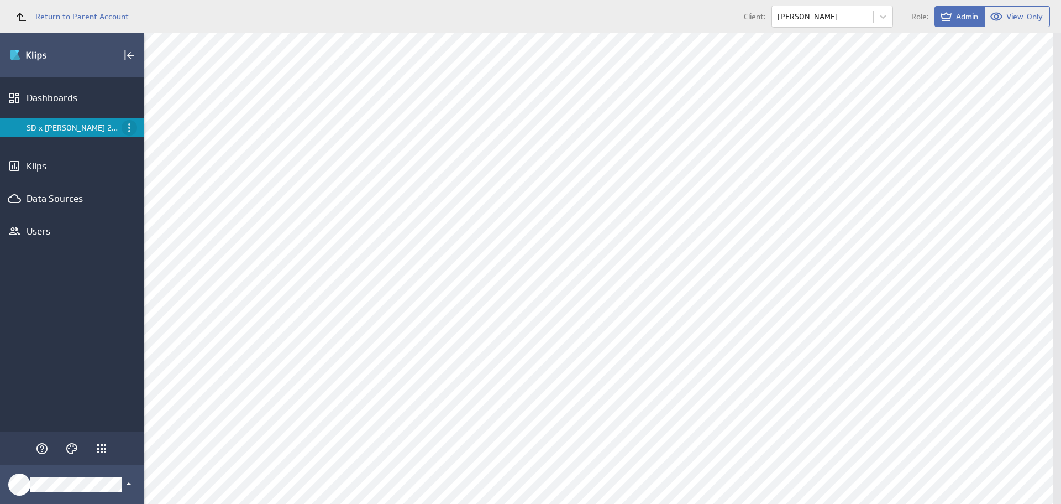
click at [128, 126] on icon "Menu" at bounding box center [129, 127] width 13 height 13
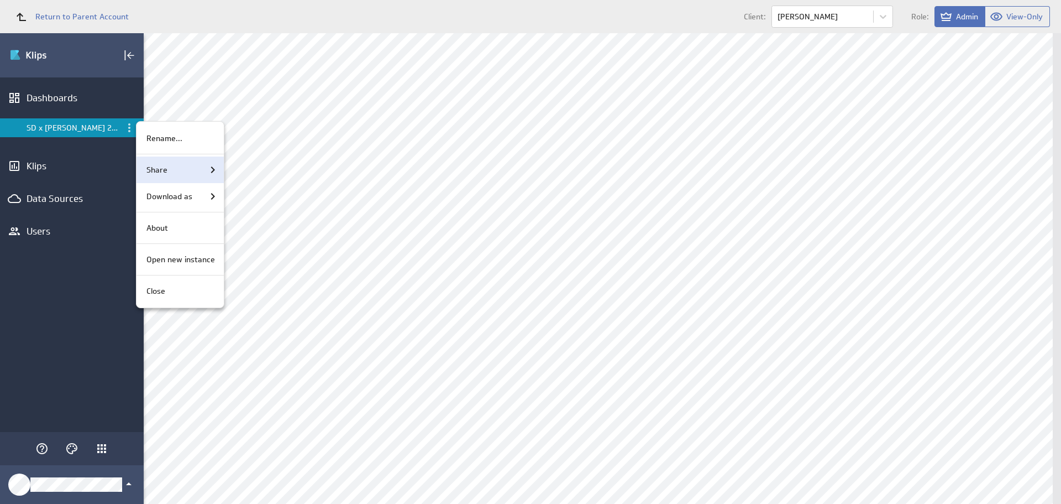
click at [187, 168] on div "Share" at bounding box center [180, 169] width 77 height 13
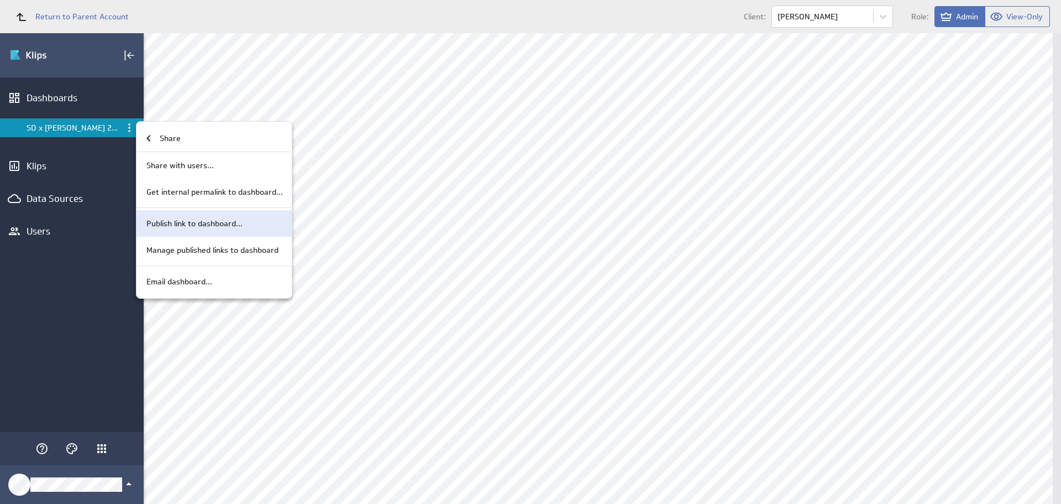
click at [242, 225] on p "Publish link to dashboard..." at bounding box center [195, 224] width 96 height 12
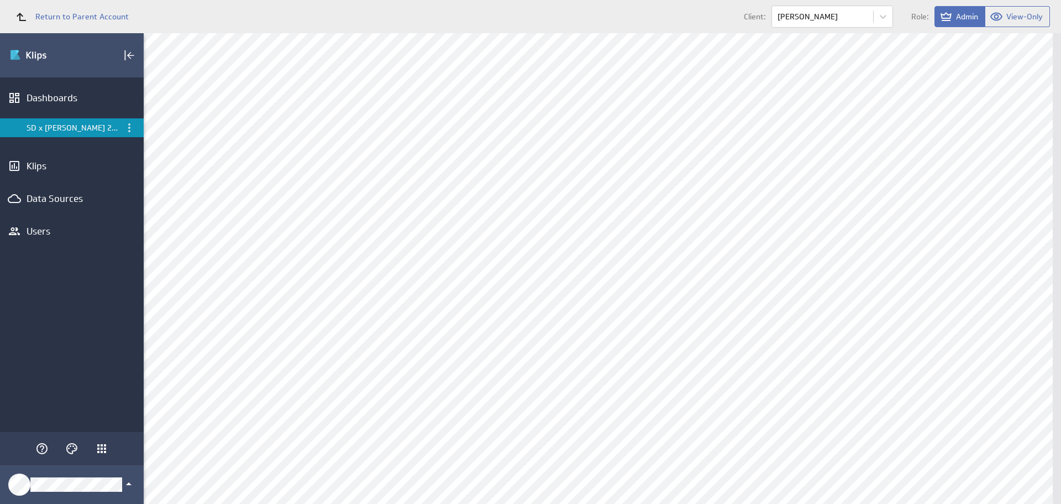
click at [242, 225] on div at bounding box center [530, 252] width 1061 height 504
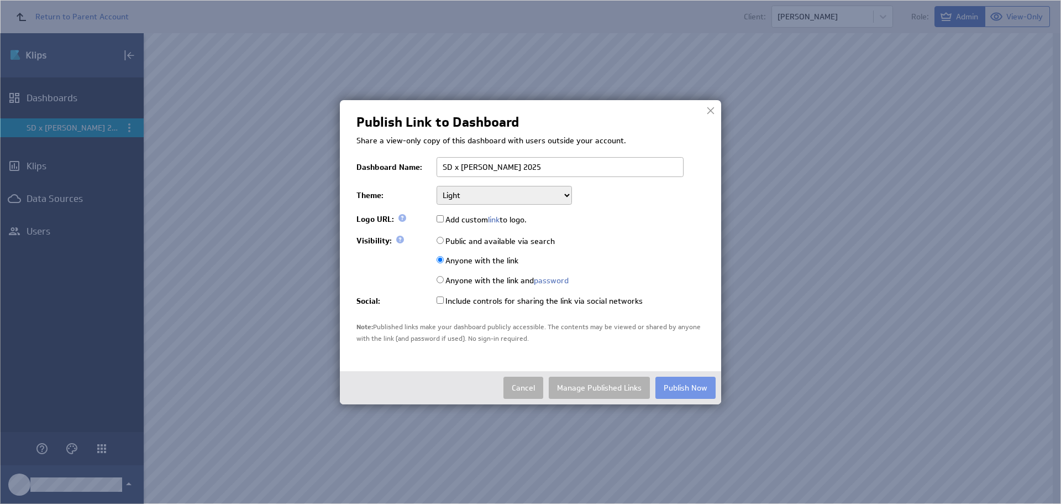
click at [552, 194] on select "Light Dark" at bounding box center [504, 195] width 135 height 19
click at [437, 186] on select "Light Dark" at bounding box center [504, 195] width 135 height 19
click at [552, 192] on select "Light Dark" at bounding box center [504, 195] width 135 height 19
select select "default"
click at [437, 186] on select "Light Dark" at bounding box center [504, 195] width 135 height 19
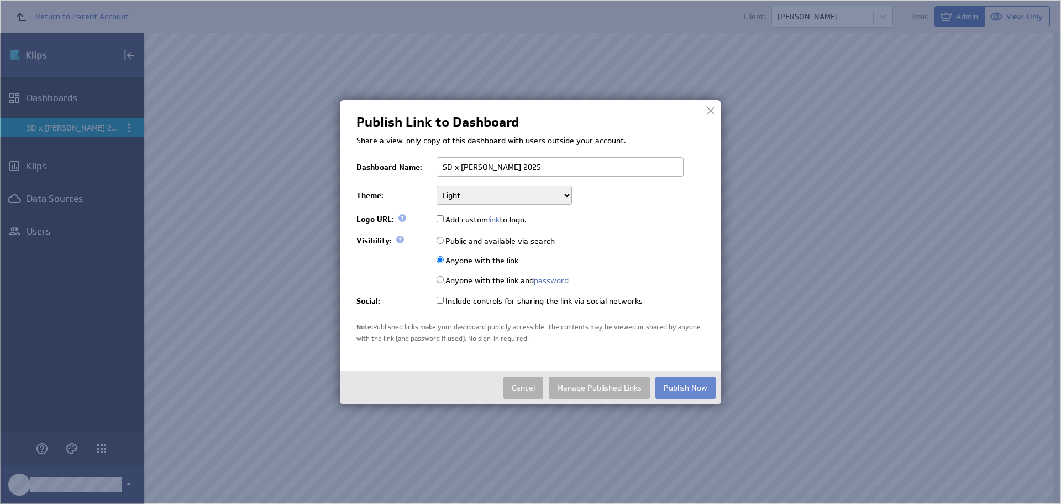
click at [694, 387] on button "Publish Now" at bounding box center [686, 387] width 60 height 22
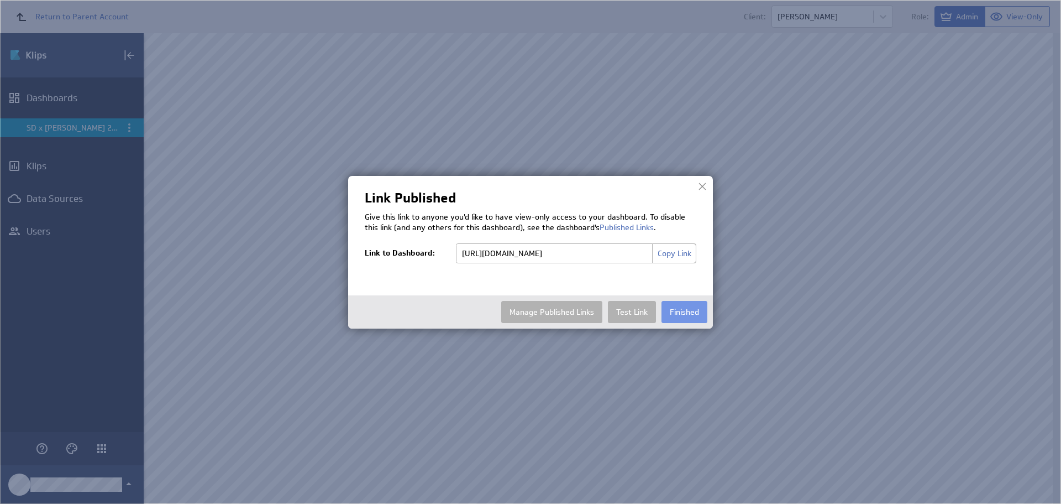
click at [674, 251] on button "Copy Link" at bounding box center [674, 253] width 44 height 20
click at [690, 313] on button "Finished" at bounding box center [685, 312] width 46 height 22
